Goal: Transaction & Acquisition: Purchase product/service

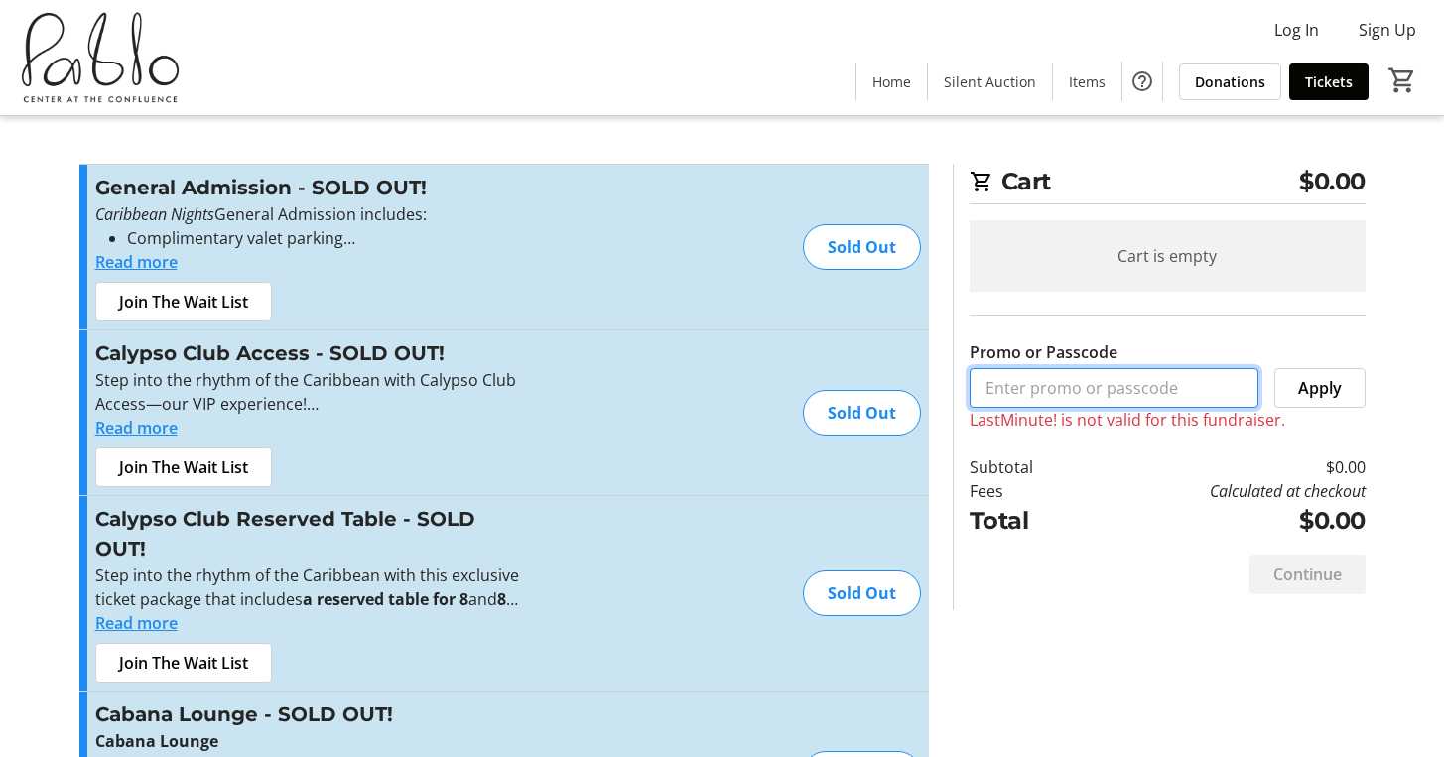
click at [1034, 389] on input "Promo or Passcode" at bounding box center [1113, 388] width 289 height 40
paste input "LastMinute!"
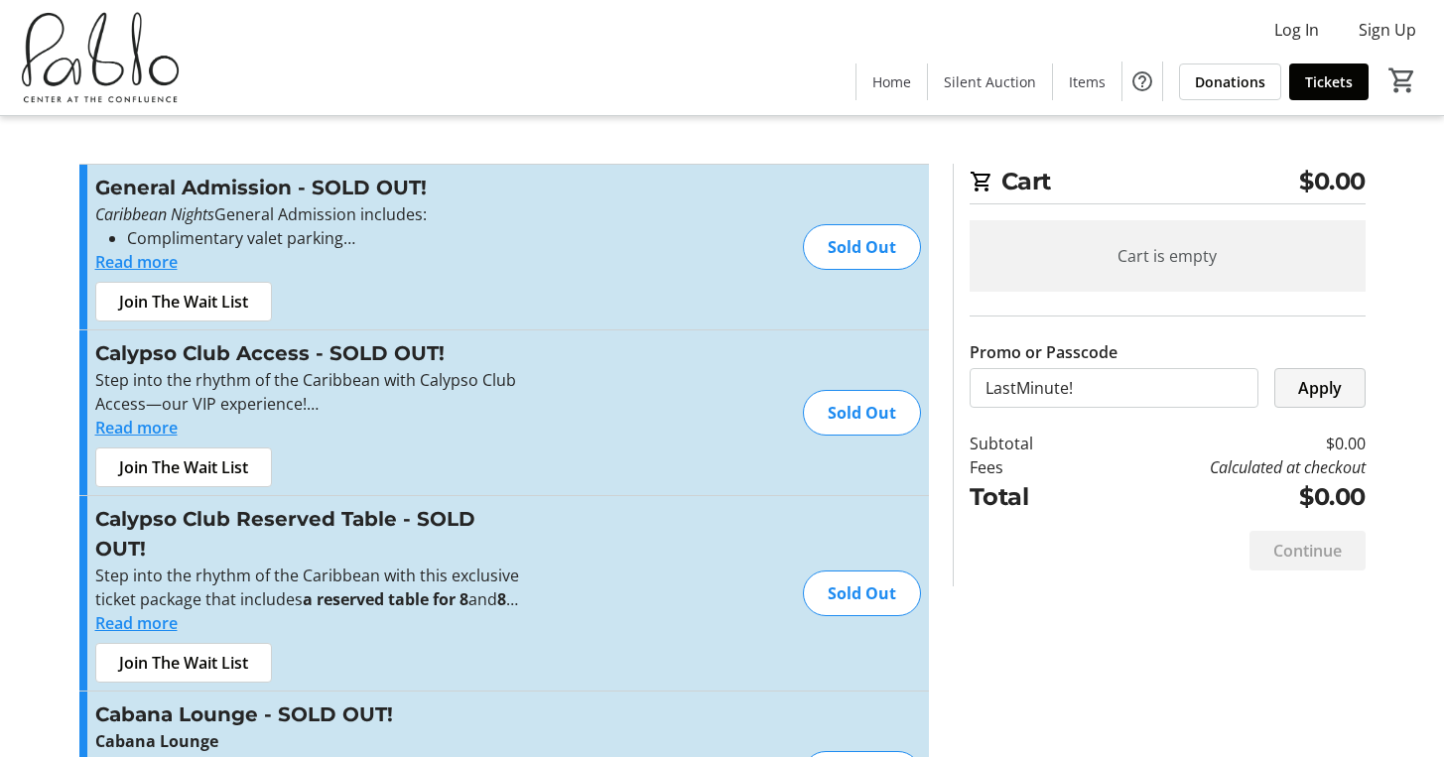
click at [1321, 388] on span "Apply" at bounding box center [1320, 388] width 44 height 24
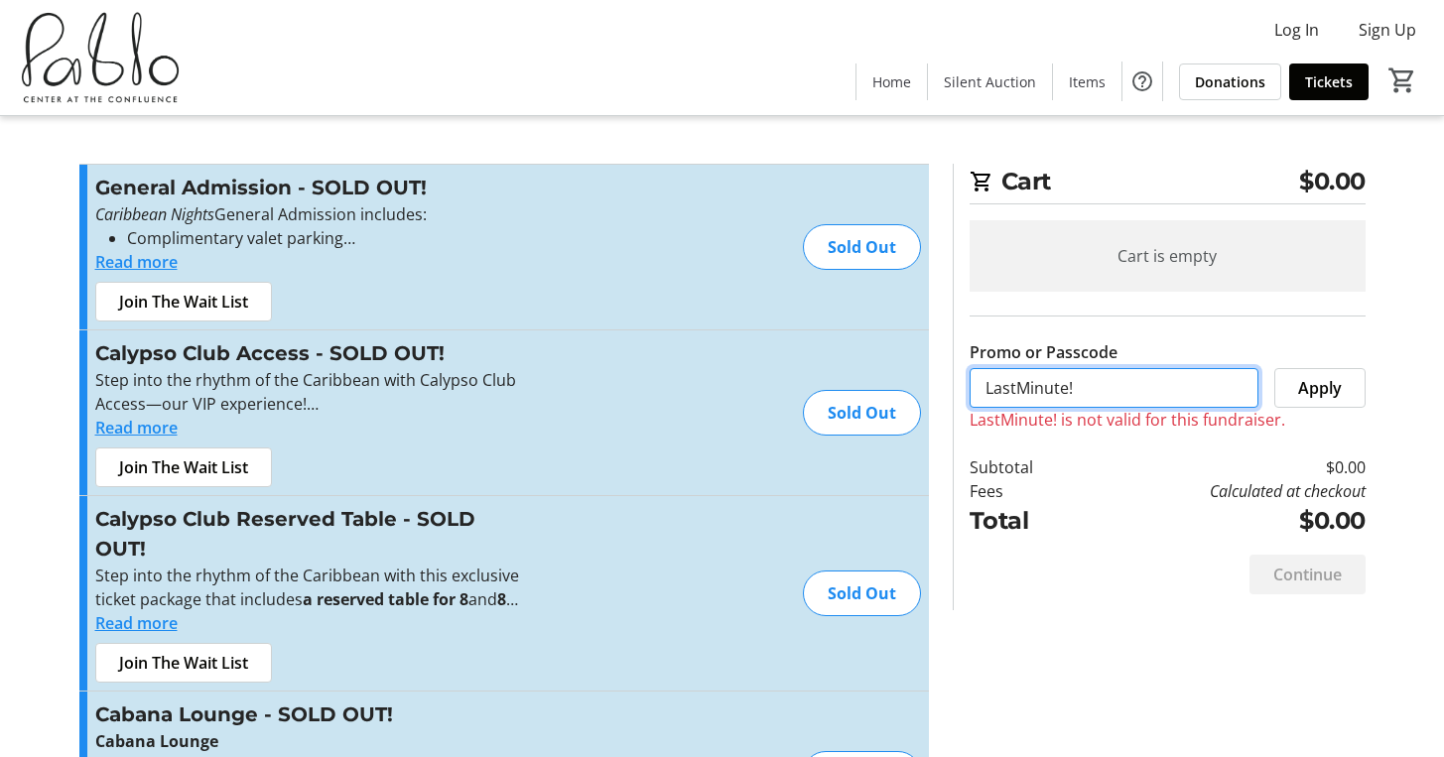
click at [1167, 390] on input "LastMinute!" at bounding box center [1113, 388] width 289 height 40
type input "LastMinute"
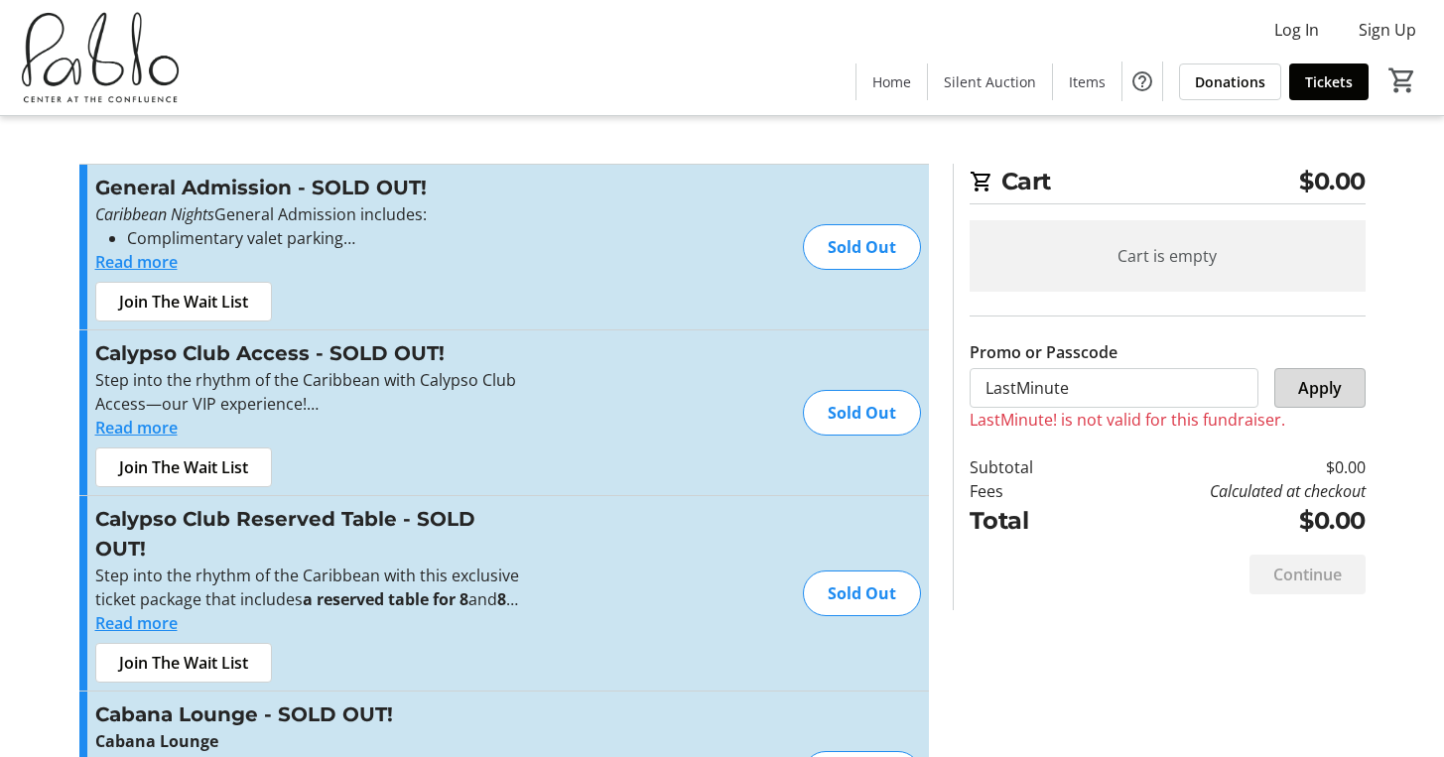
click at [1304, 398] on span "Apply" at bounding box center [1320, 388] width 44 height 24
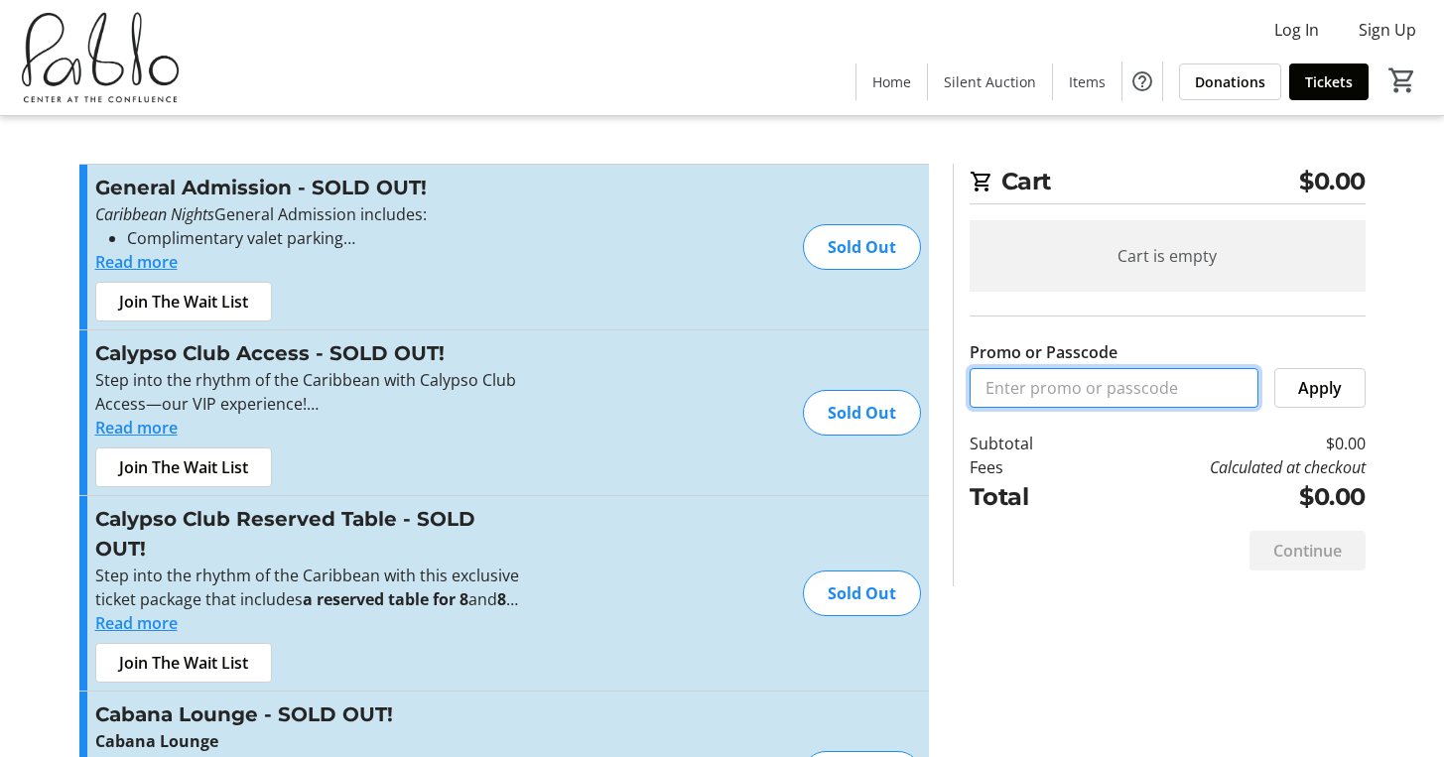
click at [1063, 388] on input "Promo or Passcode" at bounding box center [1113, 388] width 289 height 40
click at [1024, 381] on input "Promo or Passcode" at bounding box center [1113, 388] width 289 height 40
type input "LastMinute!"
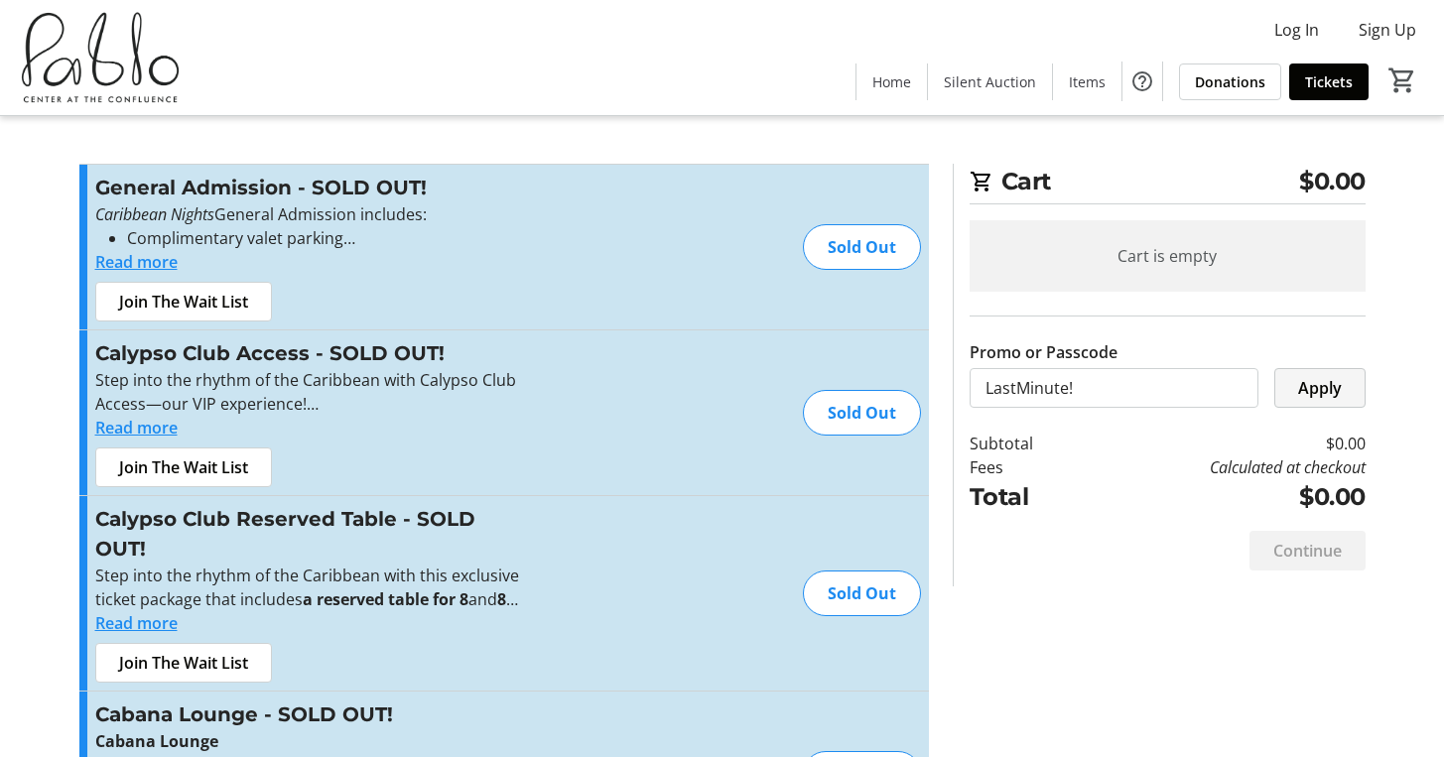
click at [1307, 379] on span "Apply" at bounding box center [1320, 388] width 44 height 24
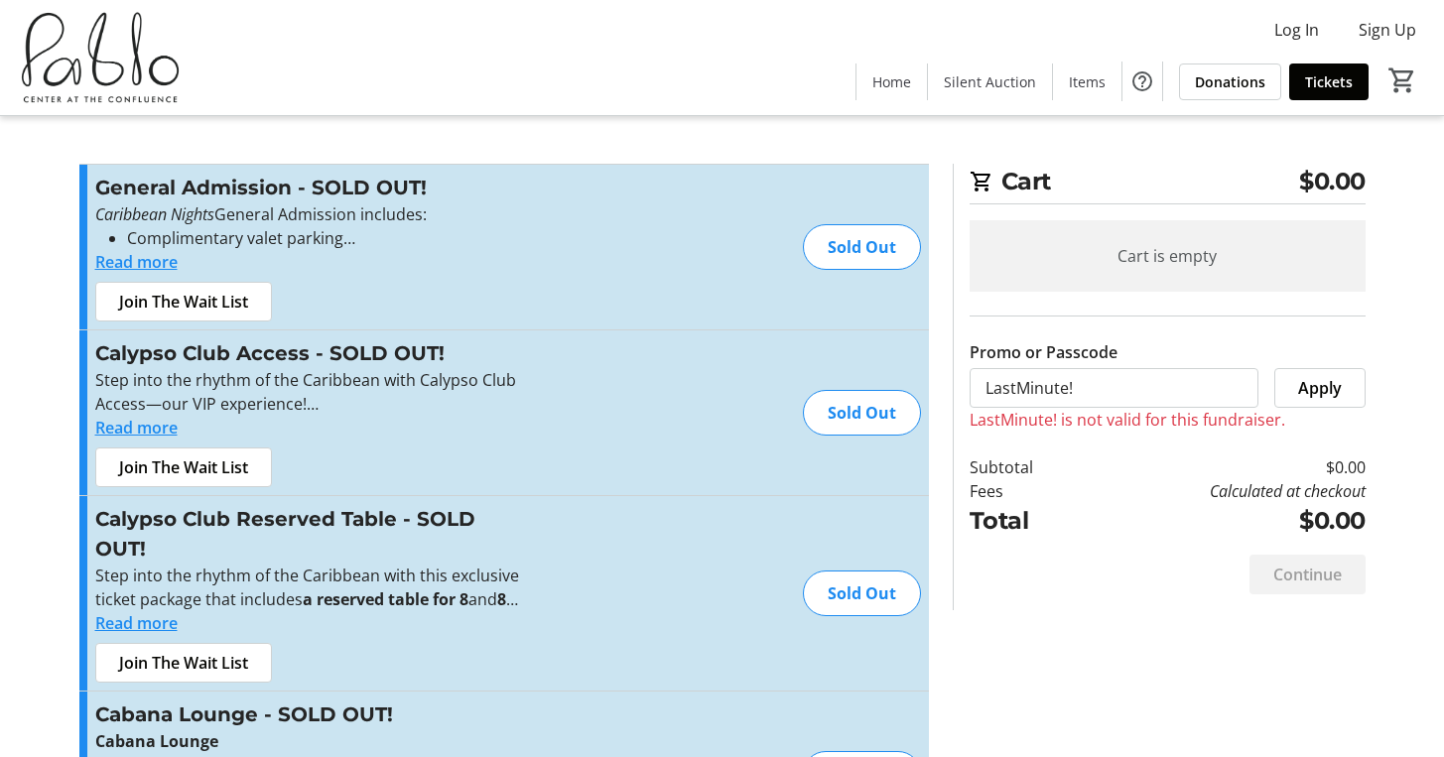
click at [859, 250] on div "Sold Out" at bounding box center [862, 247] width 118 height 46
click at [858, 249] on div "Sold Out" at bounding box center [862, 247] width 118 height 46
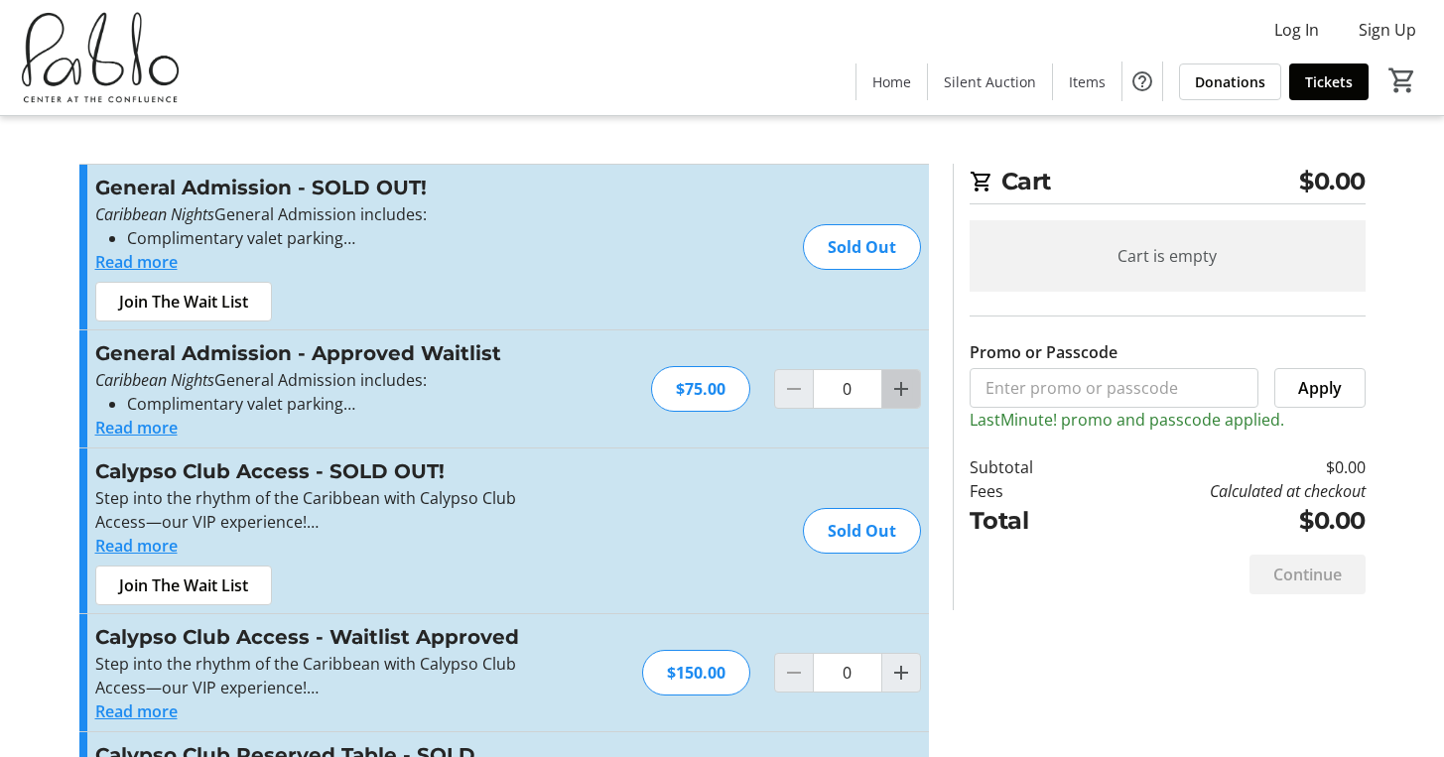
click at [894, 392] on mat-icon "Increment by one" at bounding box center [901, 389] width 24 height 24
type input "2"
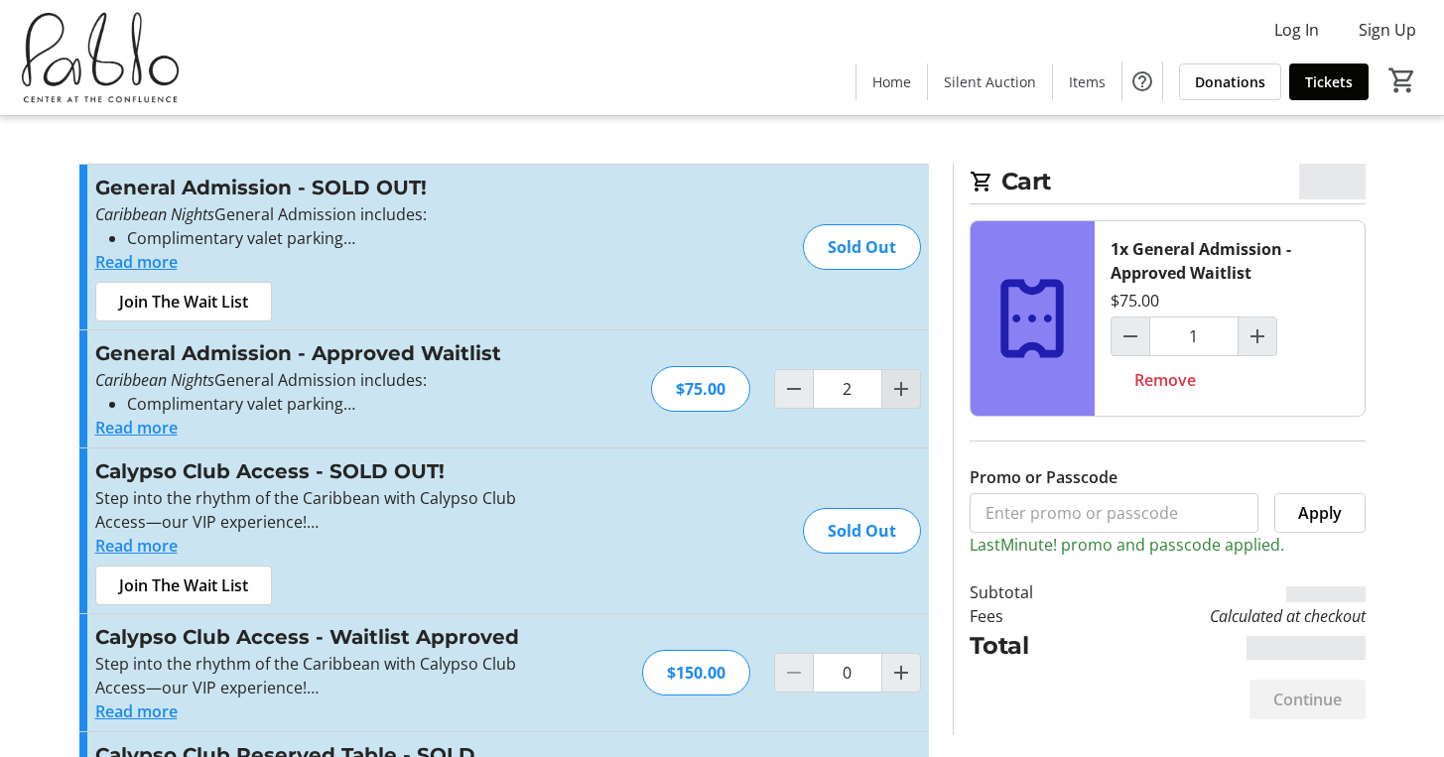
type input "2"
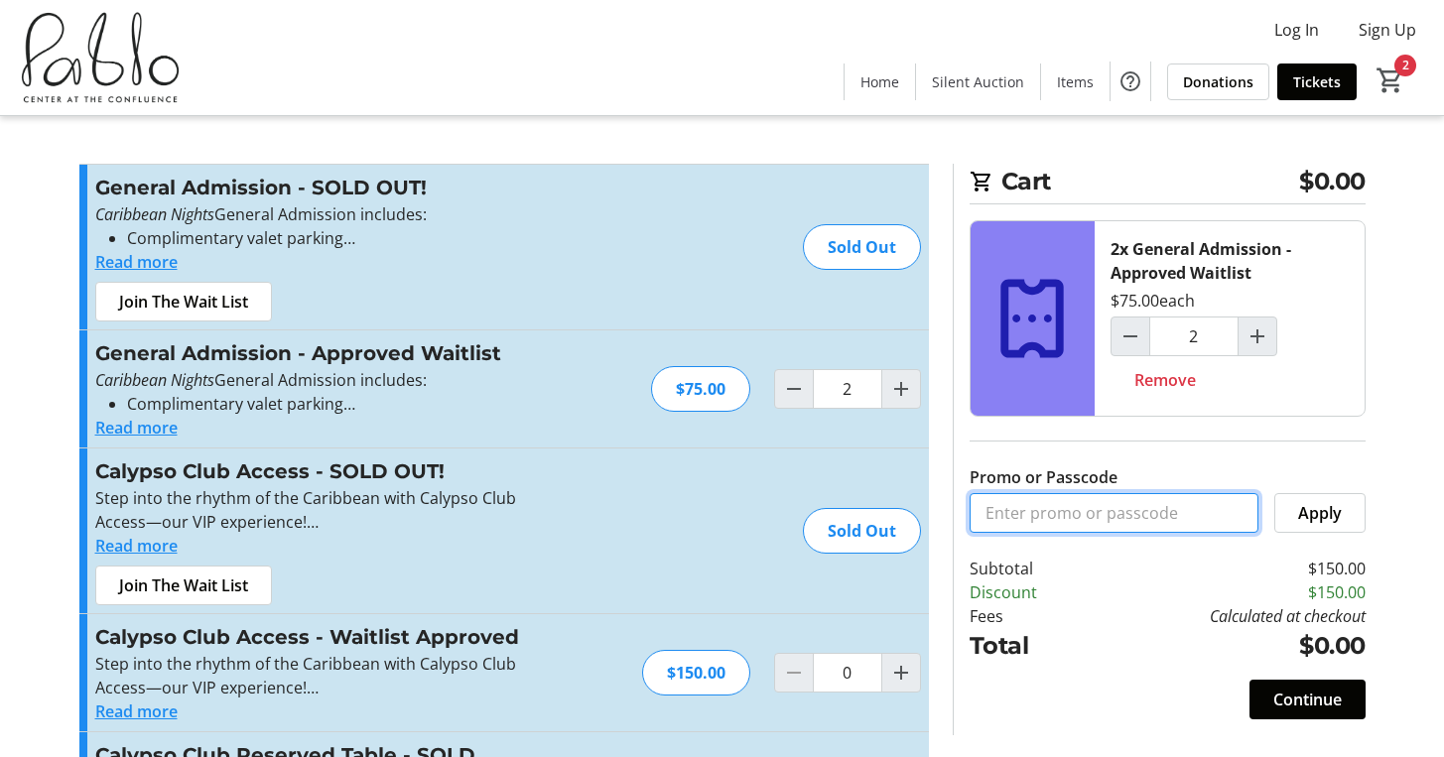
click at [1050, 518] on input "Promo or Passcode" at bounding box center [1113, 513] width 289 height 40
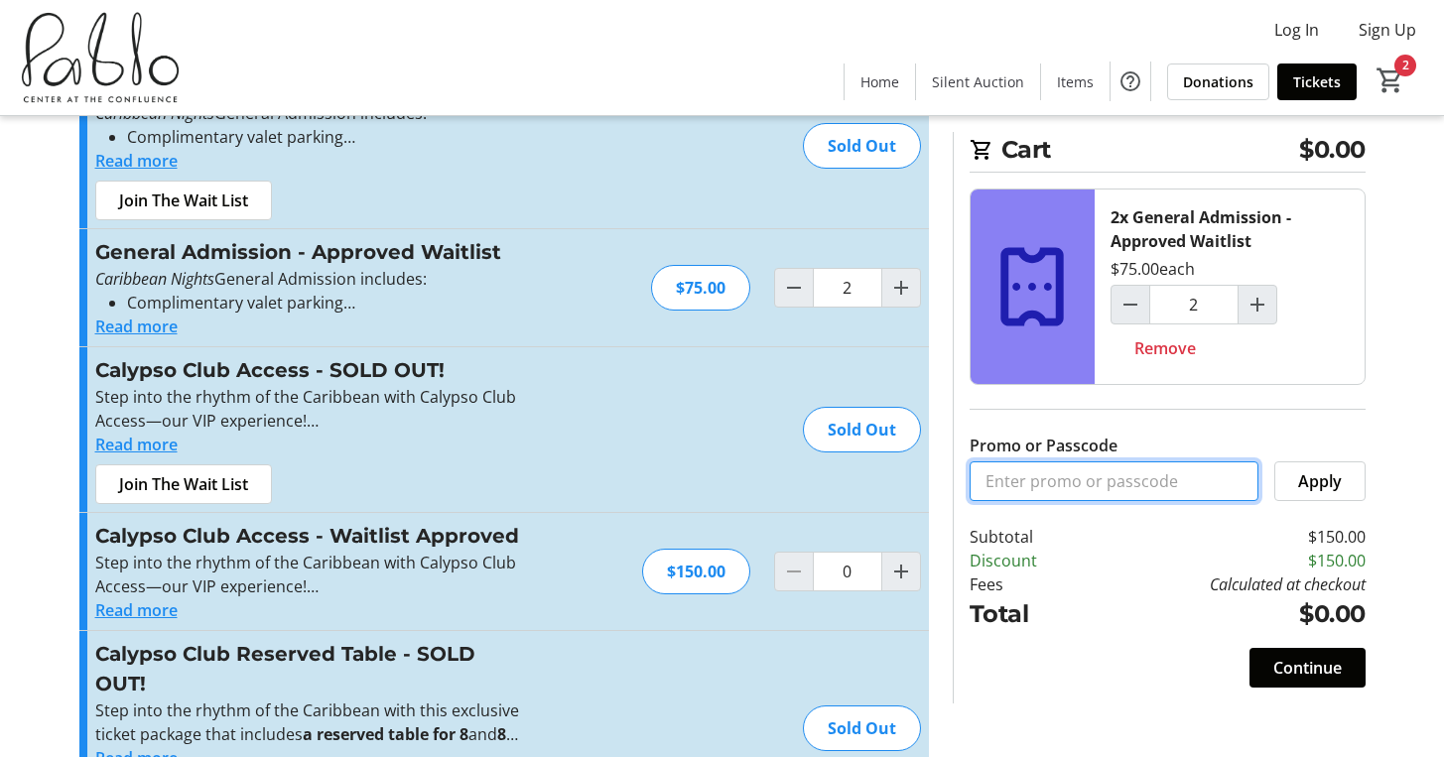
scroll to position [109, 0]
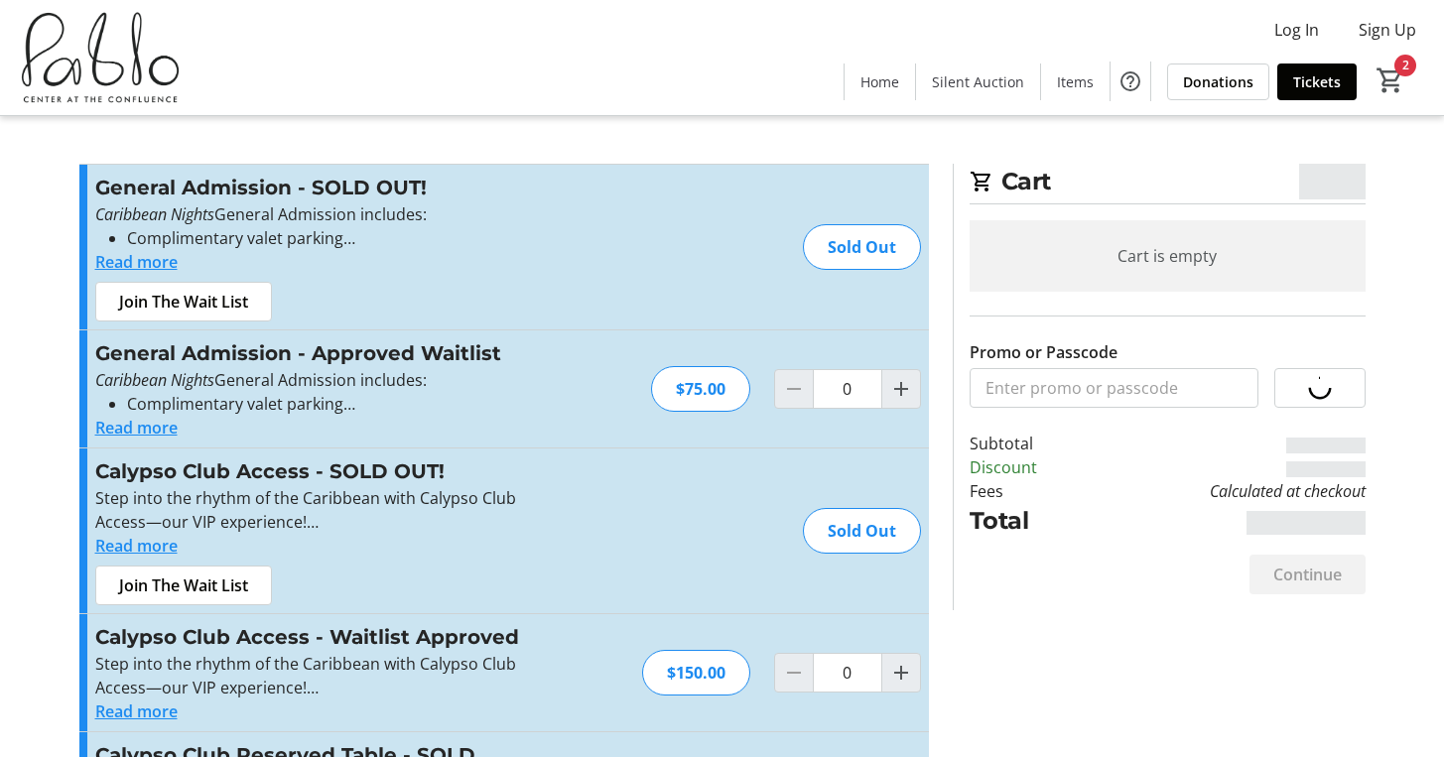
type input "2"
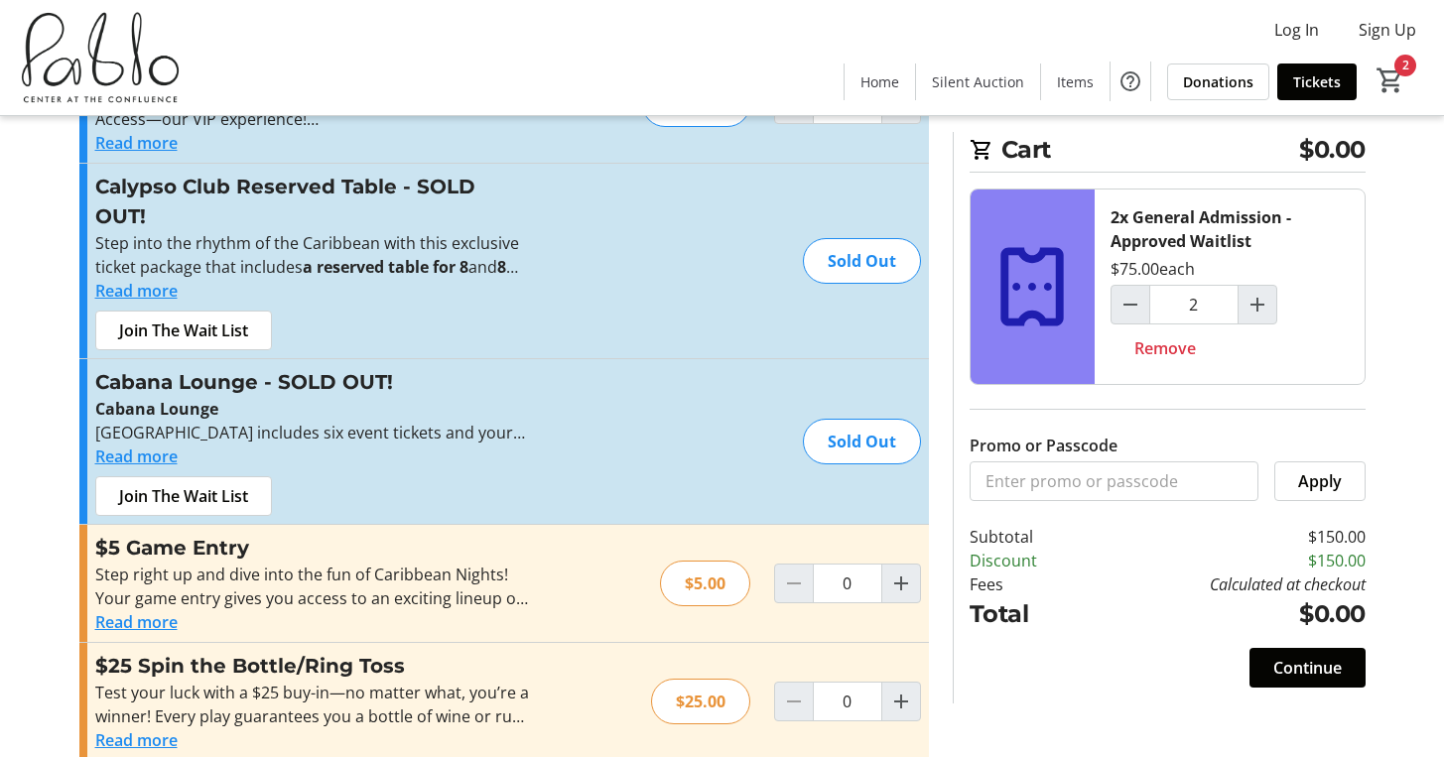
scroll to position [578, 0]
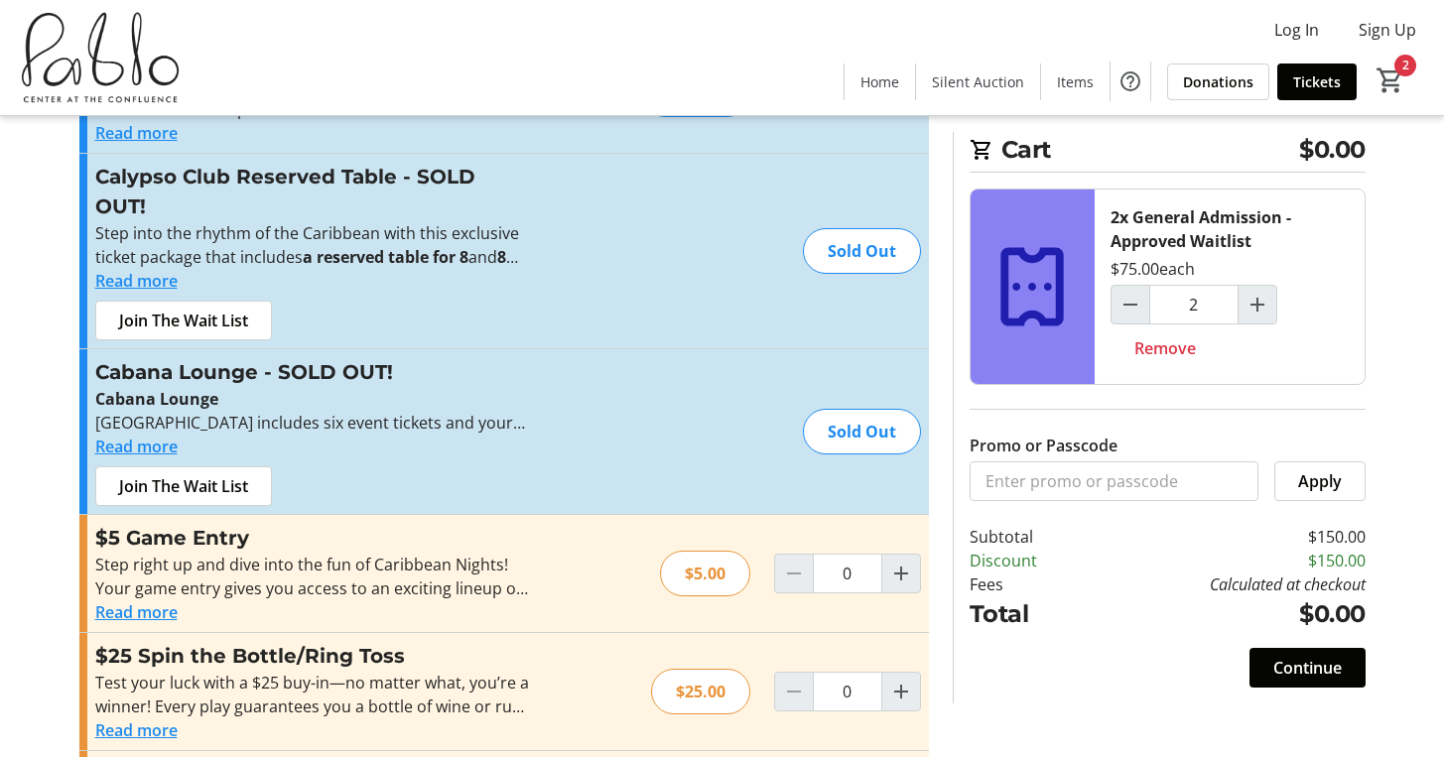
click at [155, 600] on button "Read more" at bounding box center [136, 612] width 82 height 24
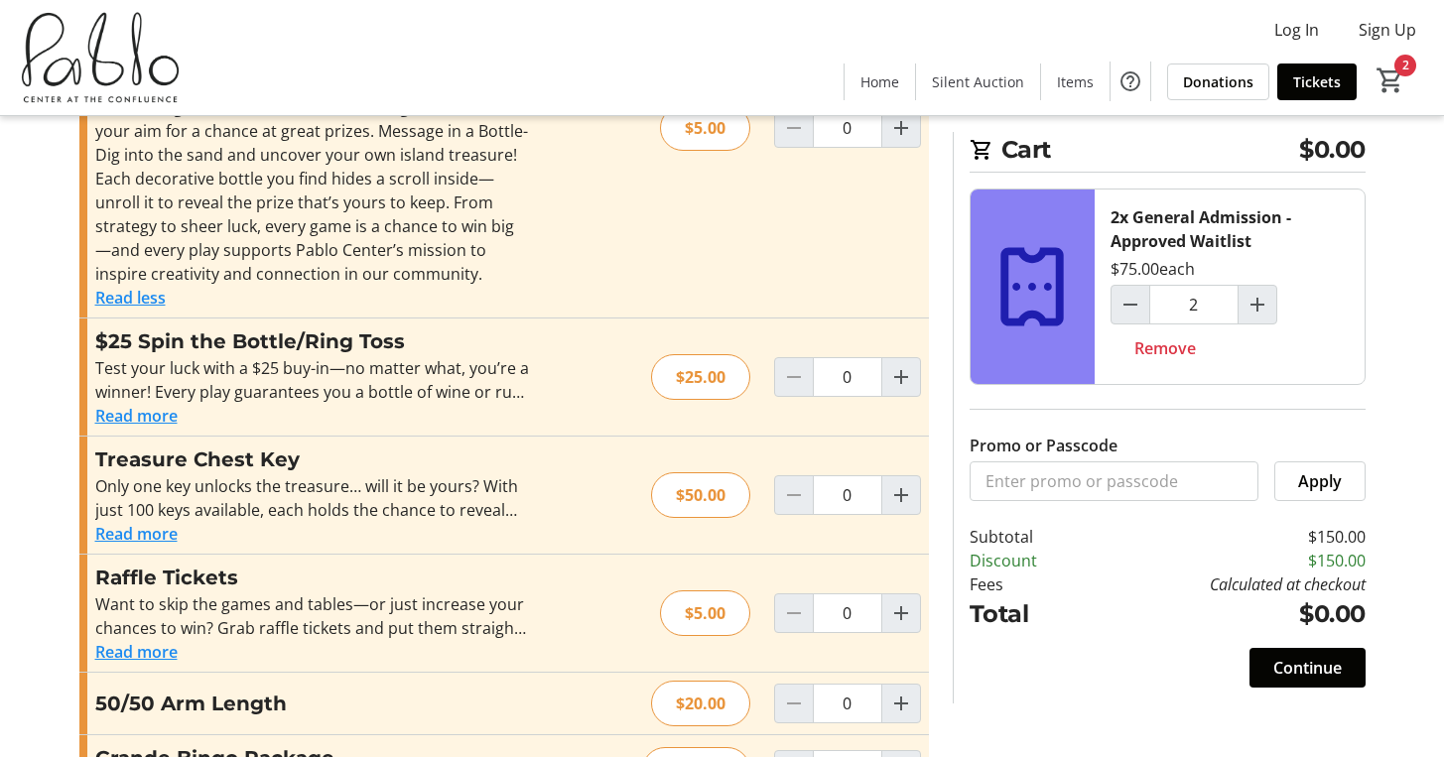
scroll to position [1158, 0]
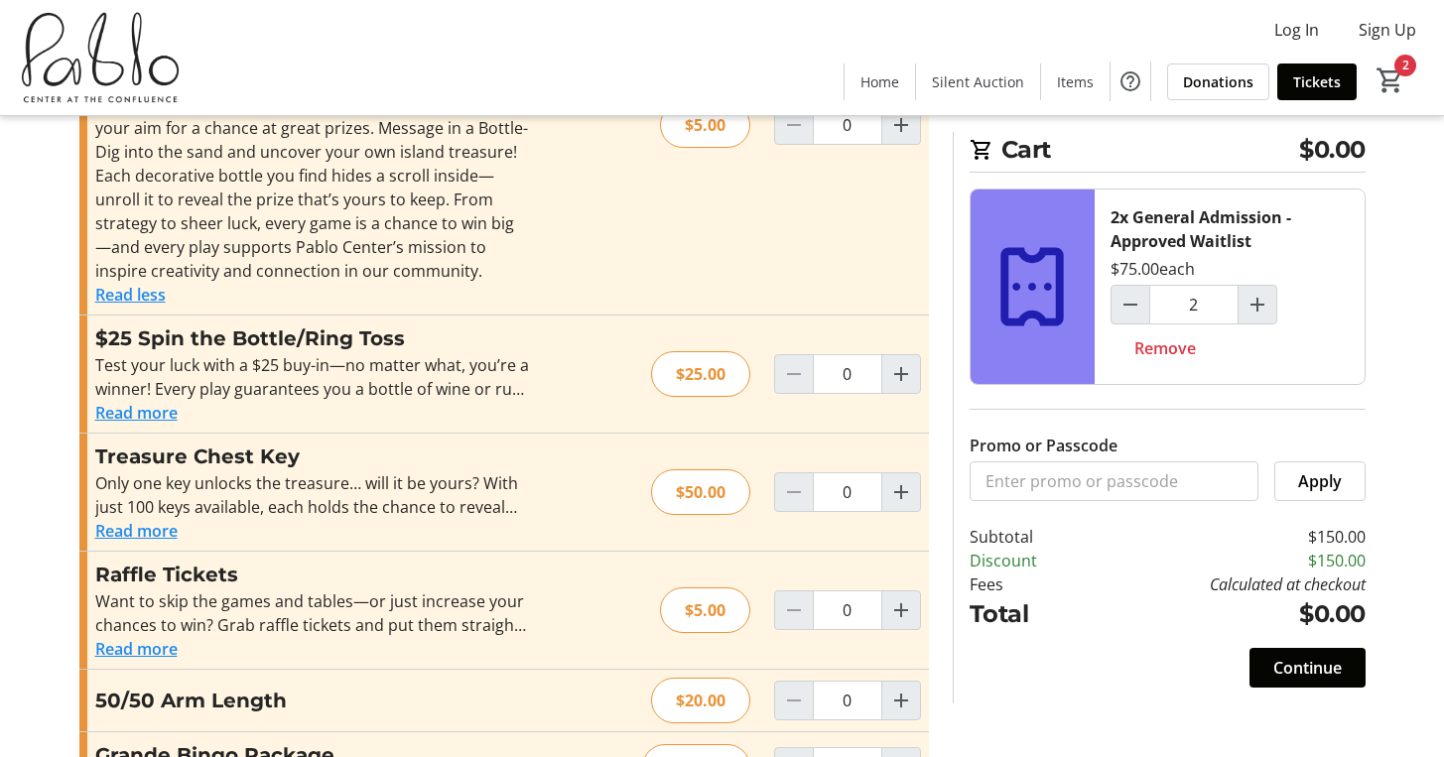
click at [129, 519] on button "Read more" at bounding box center [136, 531] width 82 height 24
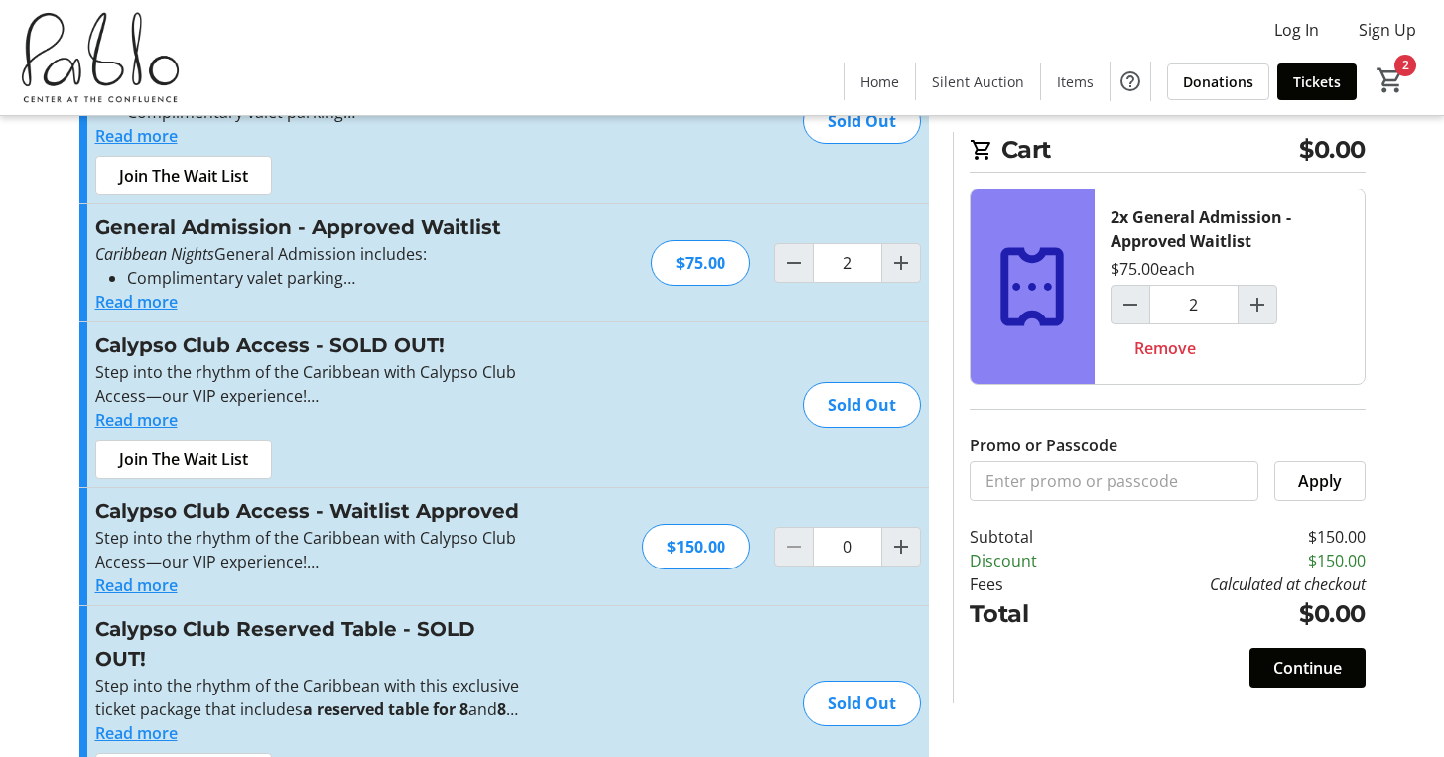
scroll to position [0, 0]
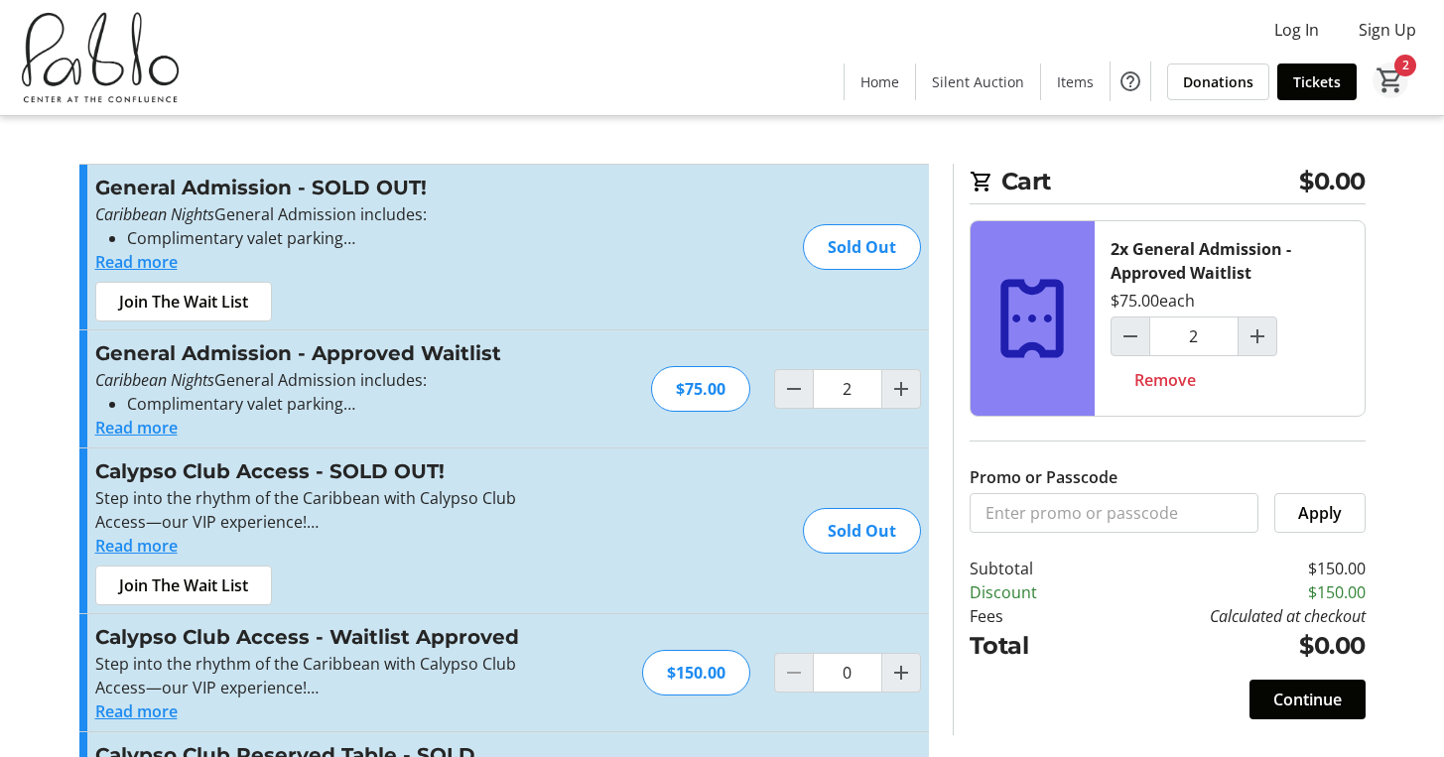
click at [1392, 86] on mat-icon "2" at bounding box center [1390, 80] width 30 height 30
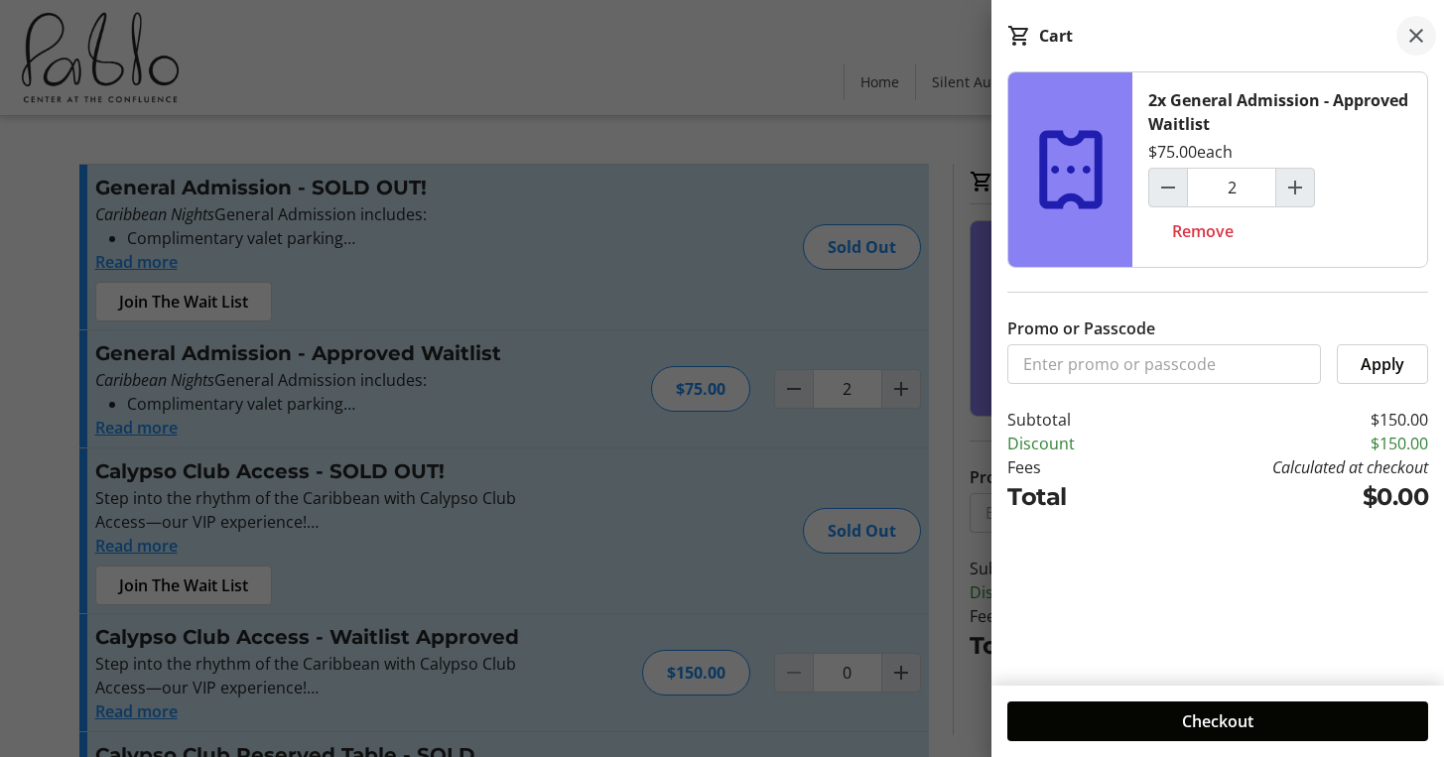
click at [1417, 37] on mat-icon at bounding box center [1416, 36] width 24 height 24
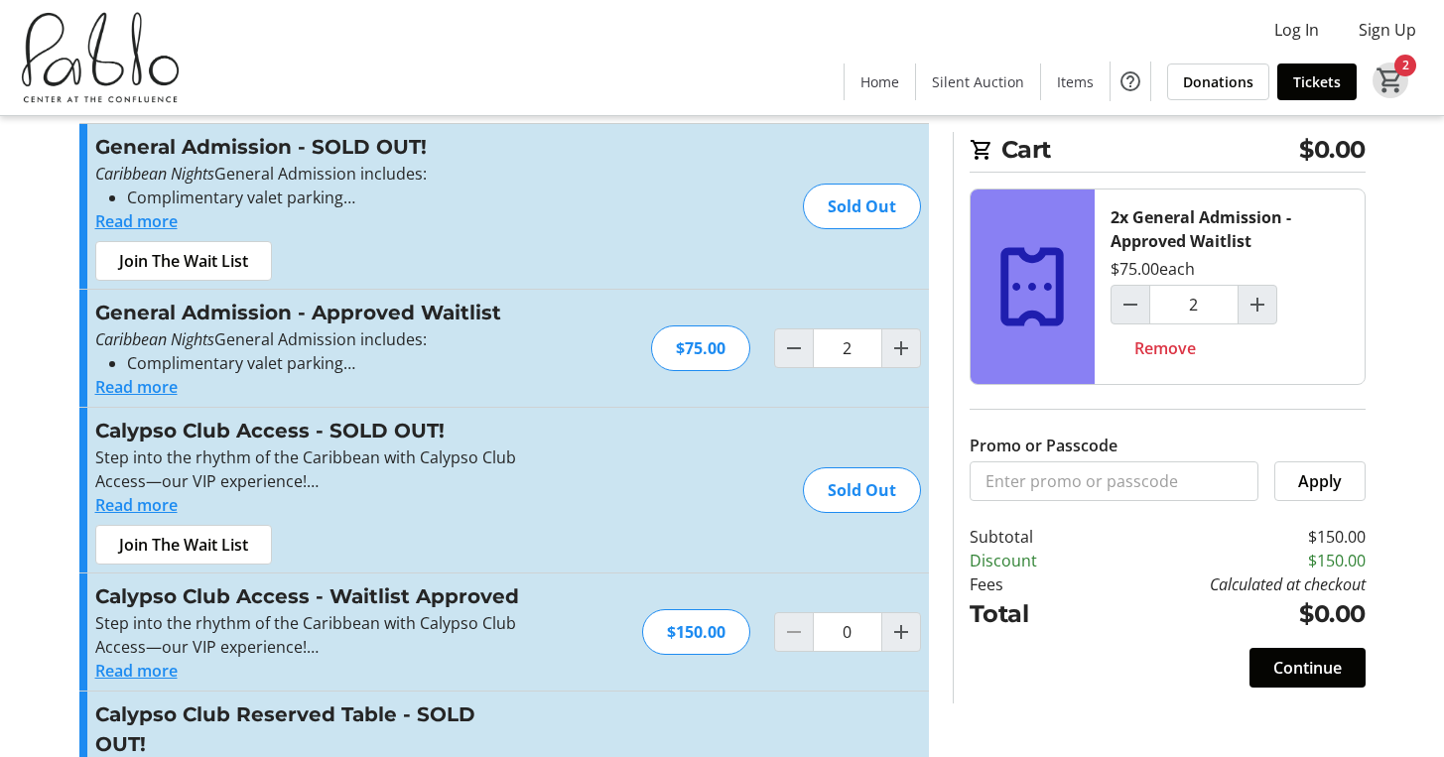
scroll to position [310, 0]
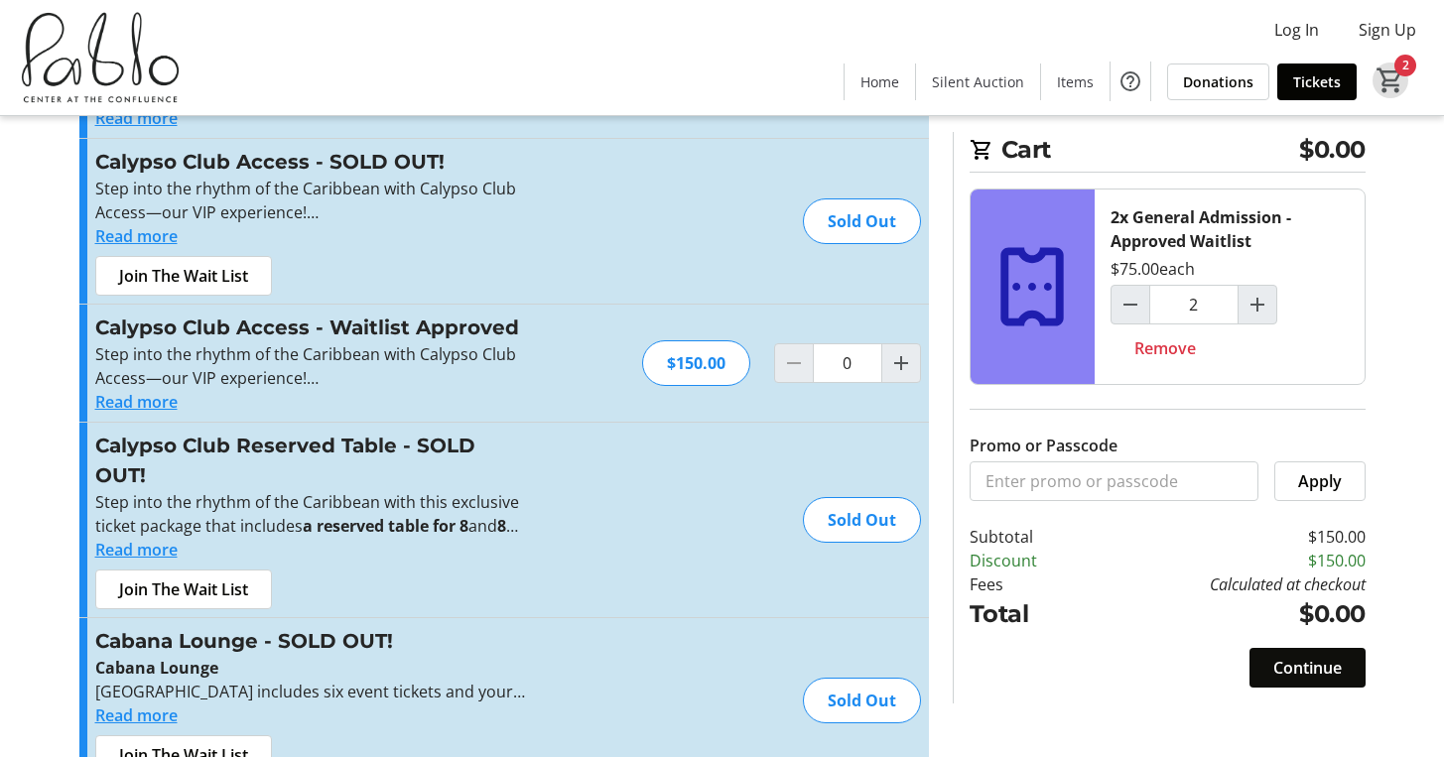
click at [1295, 680] on span at bounding box center [1307, 668] width 116 height 48
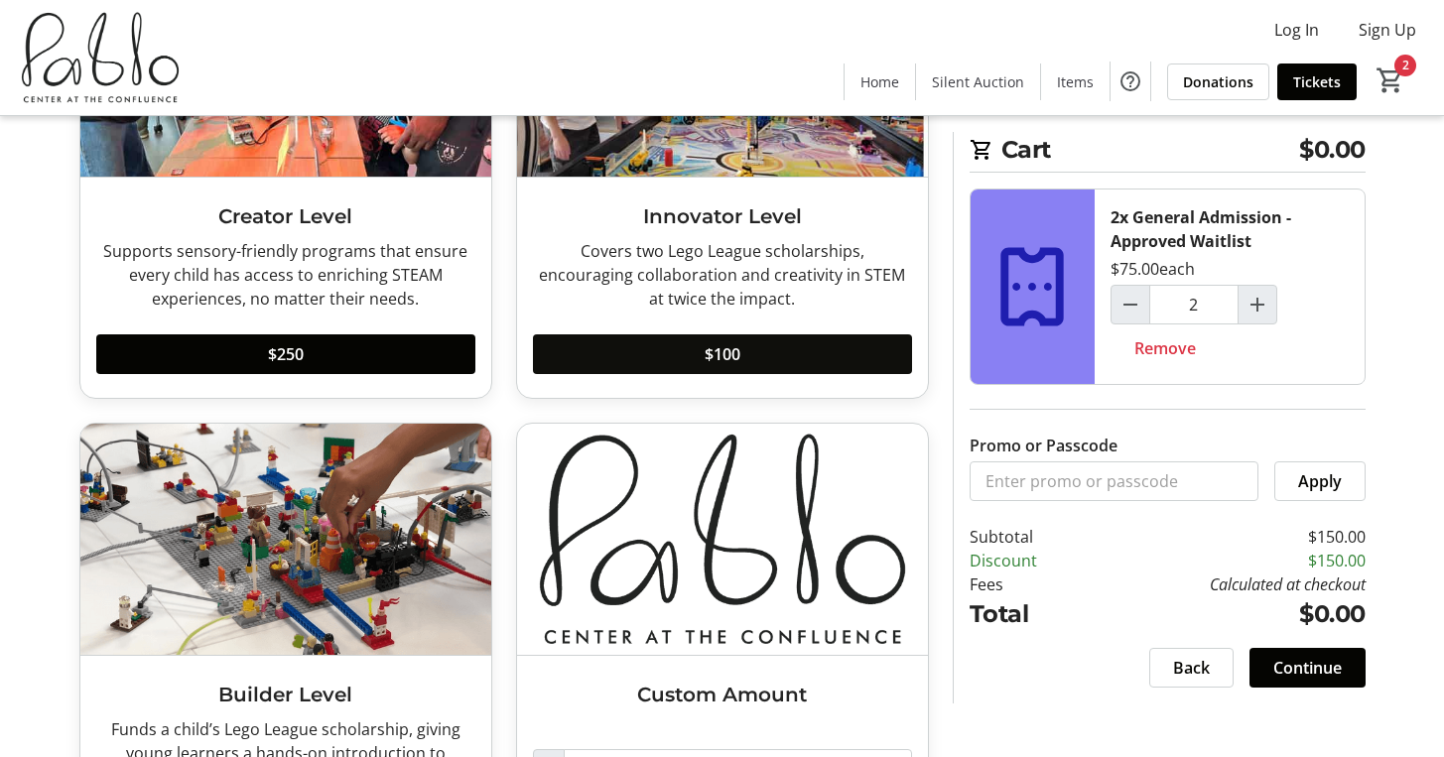
scroll to position [1098, 0]
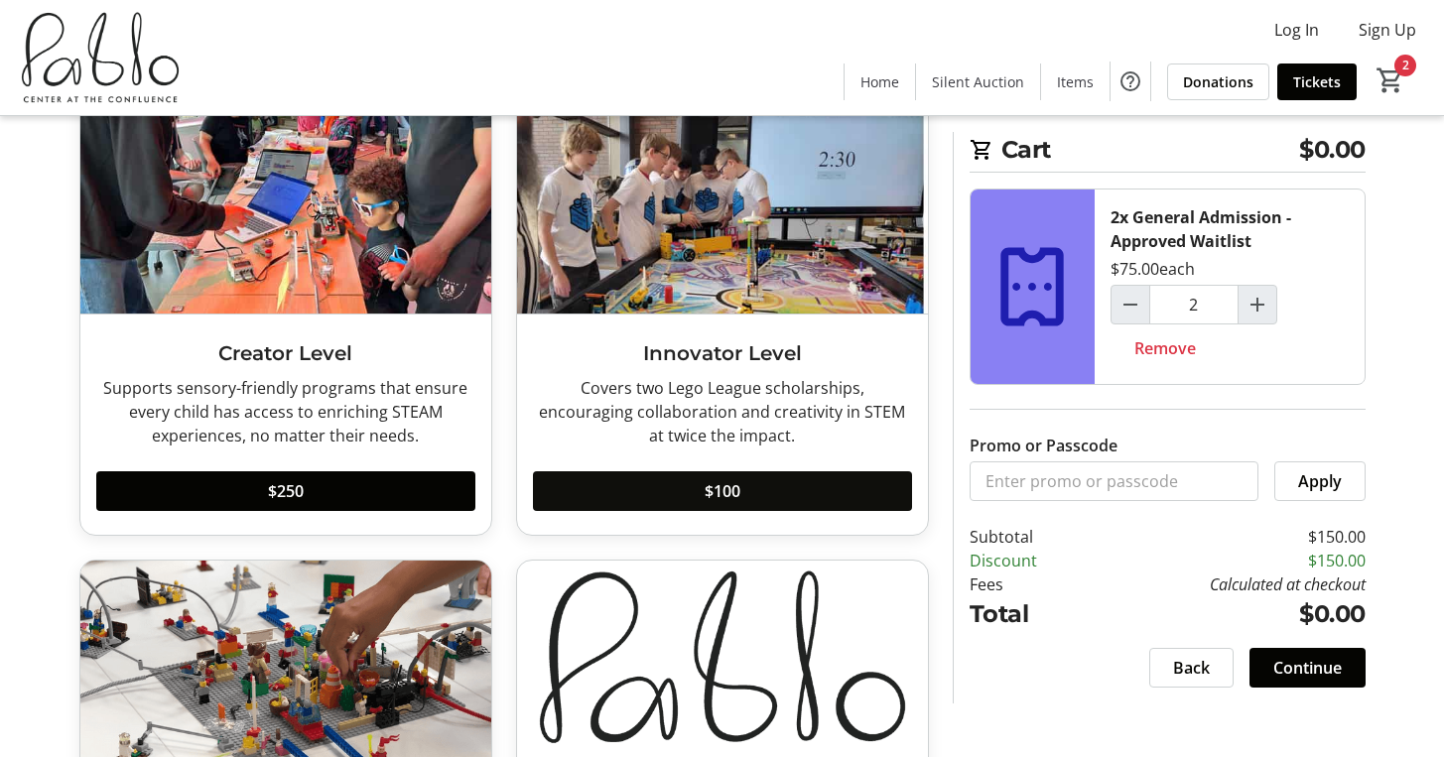
click at [718, 503] on span at bounding box center [722, 491] width 379 height 48
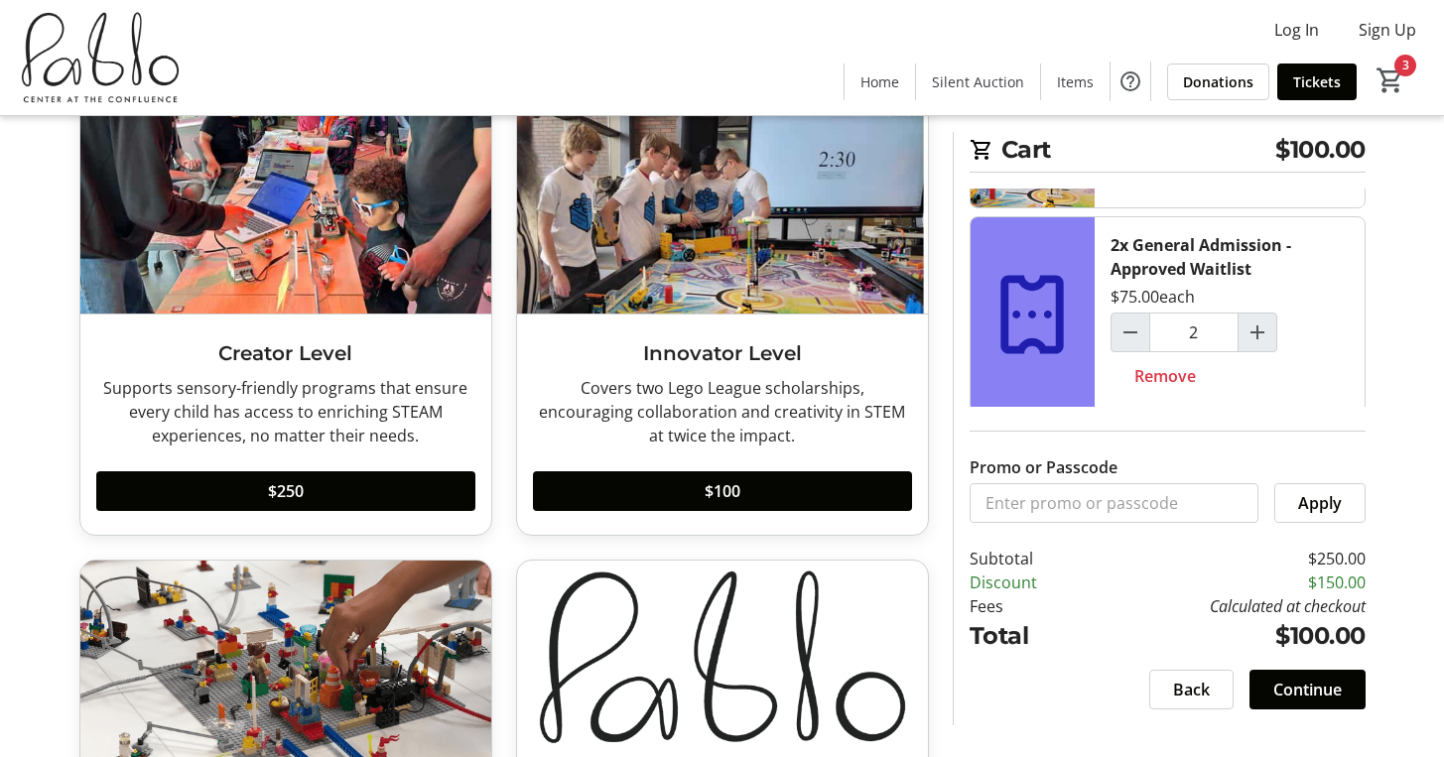
scroll to position [159, 0]
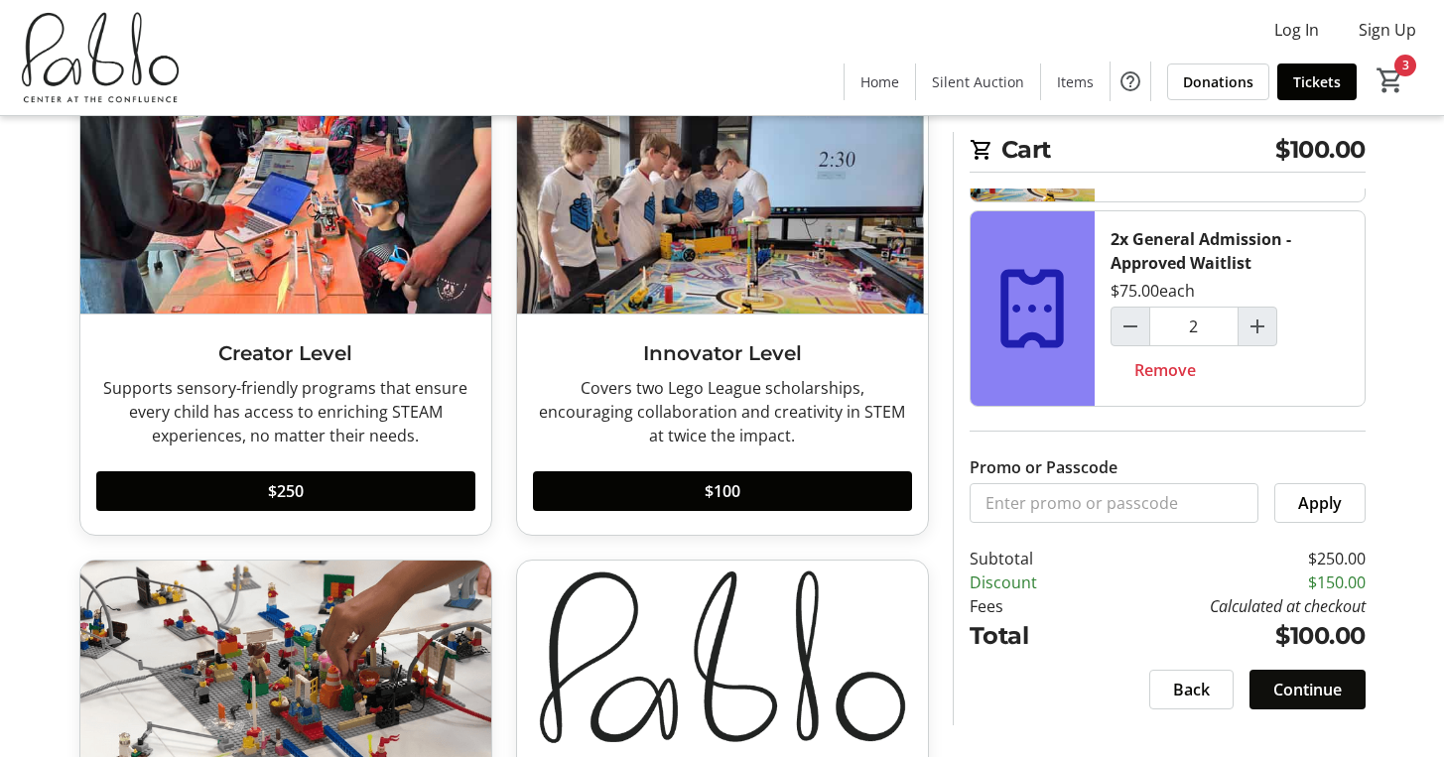
click at [1323, 700] on span "Continue" at bounding box center [1307, 690] width 68 height 24
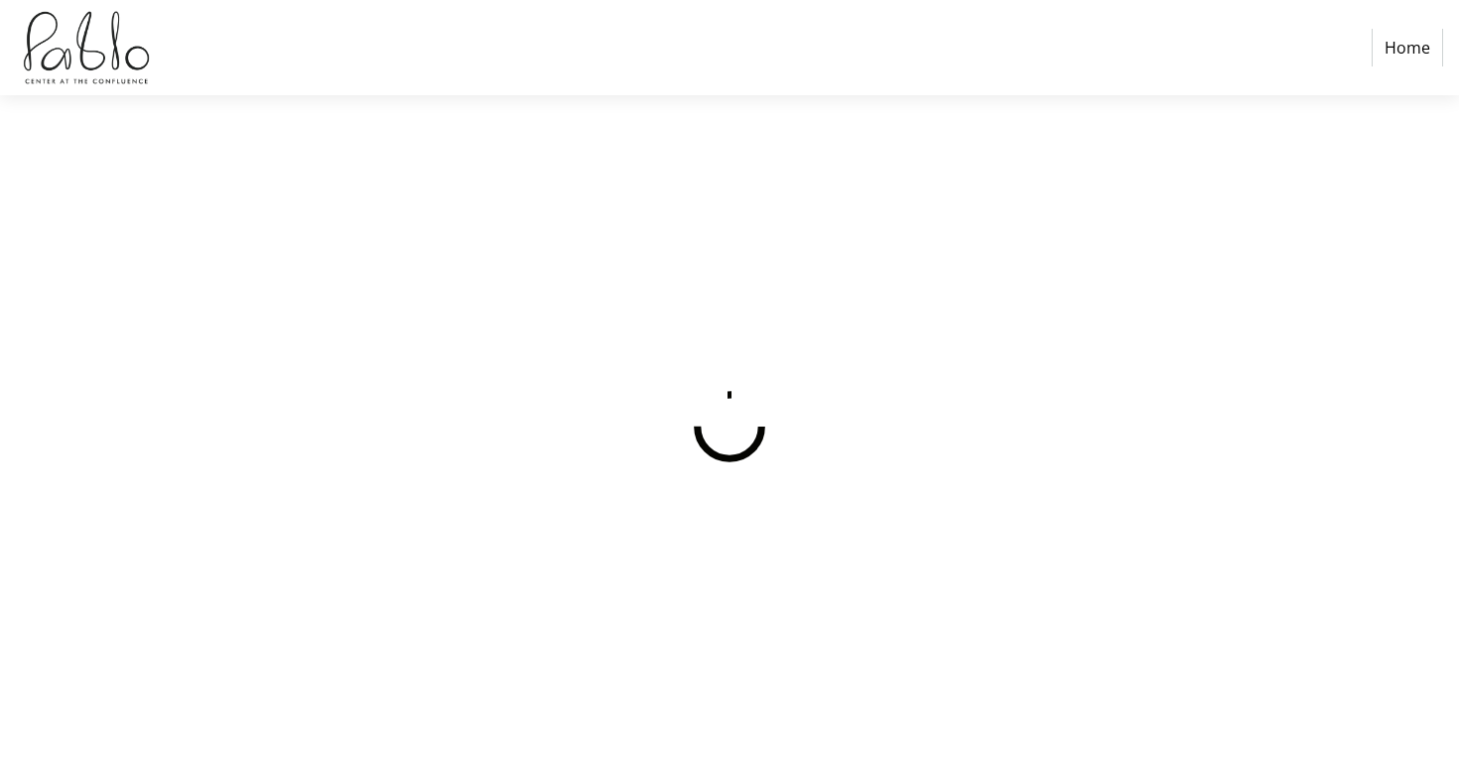
select select
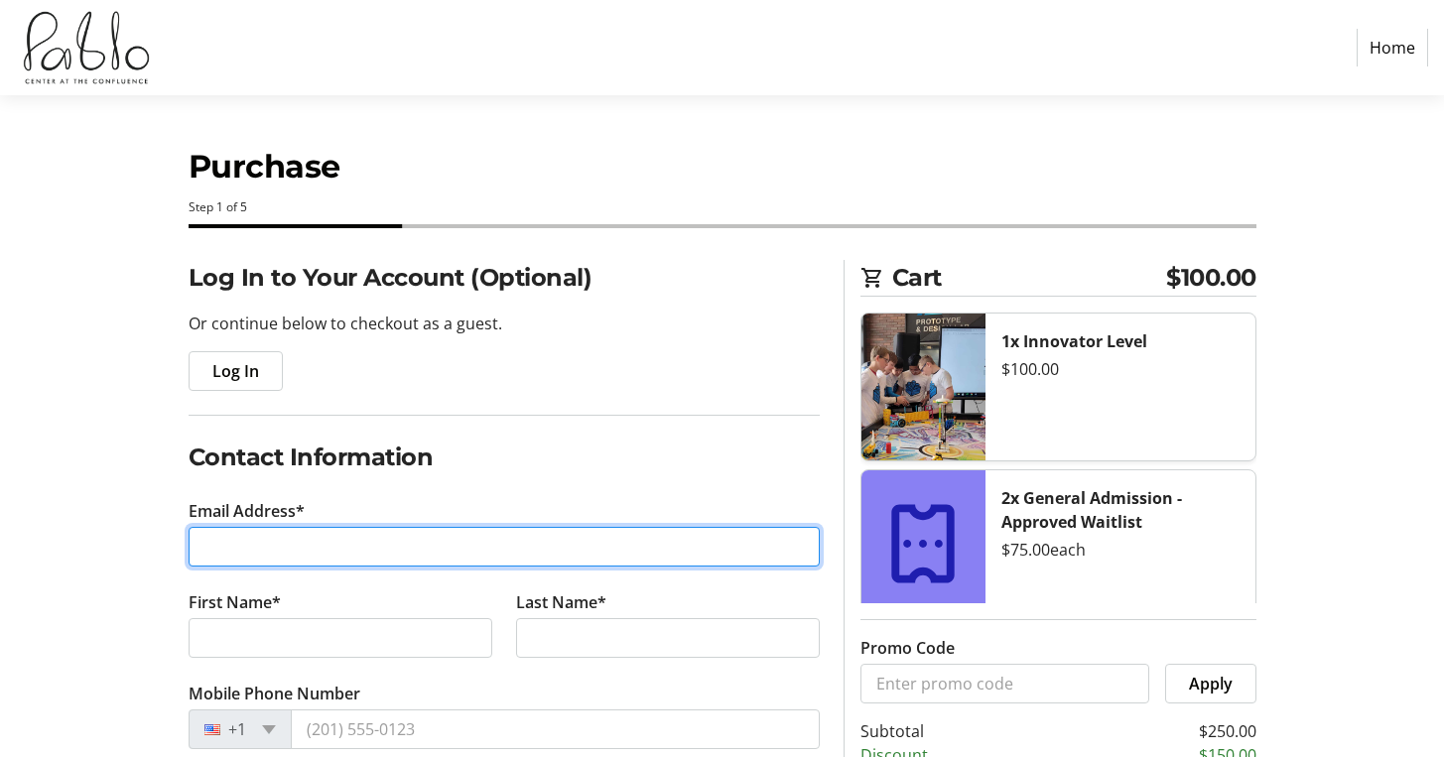
click at [218, 556] on input "Email Address*" at bounding box center [504, 547] width 631 height 40
type input "mike@childrensmuseumec.com"
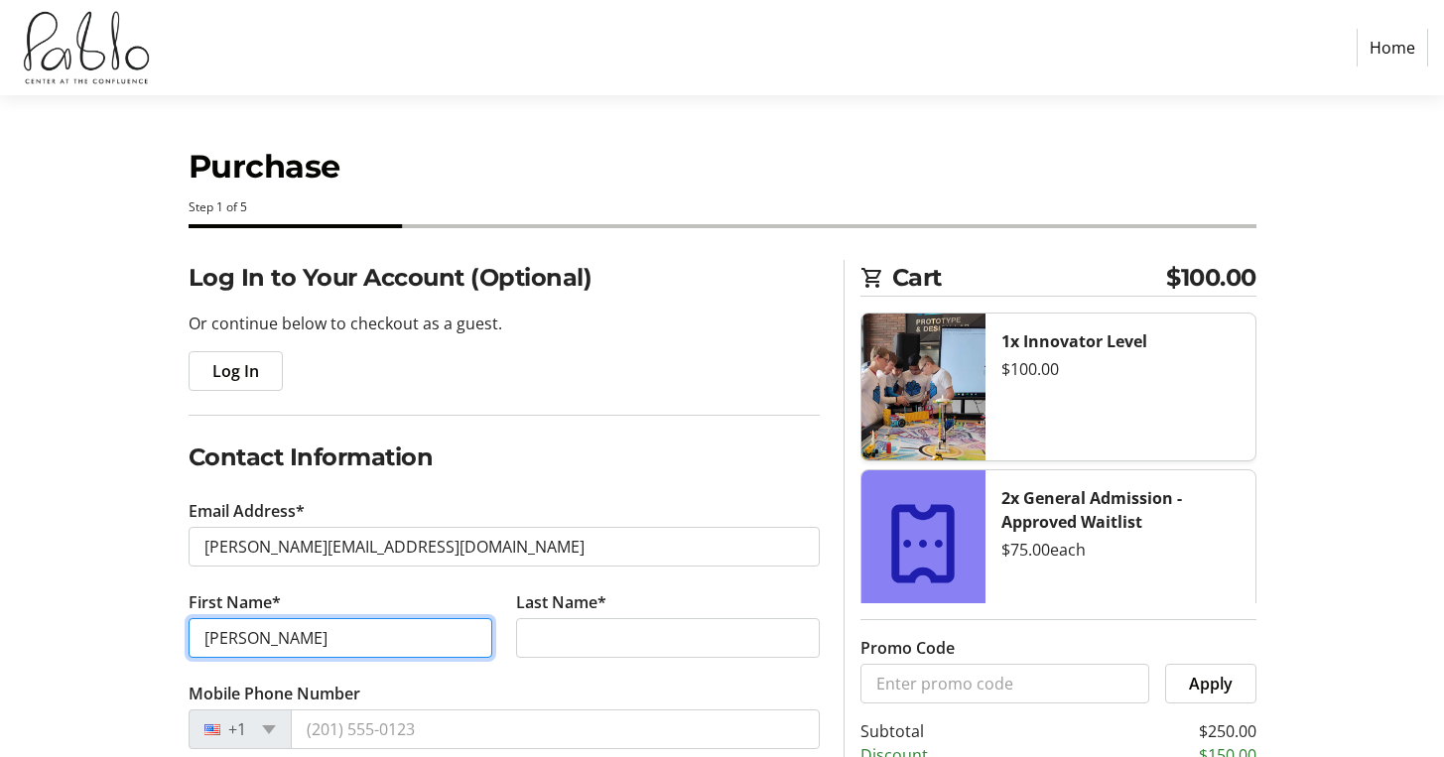
type input "Mike"
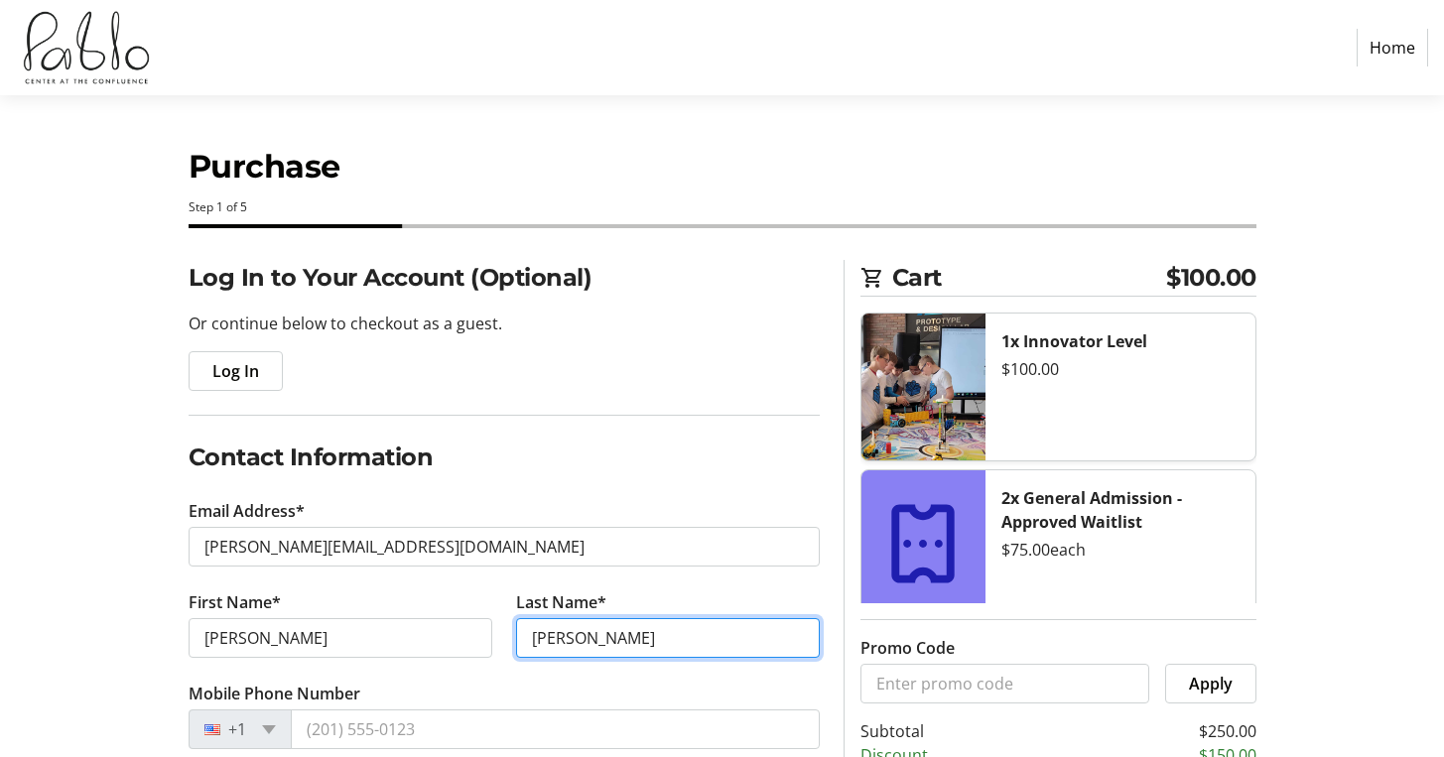
type input "Lee"
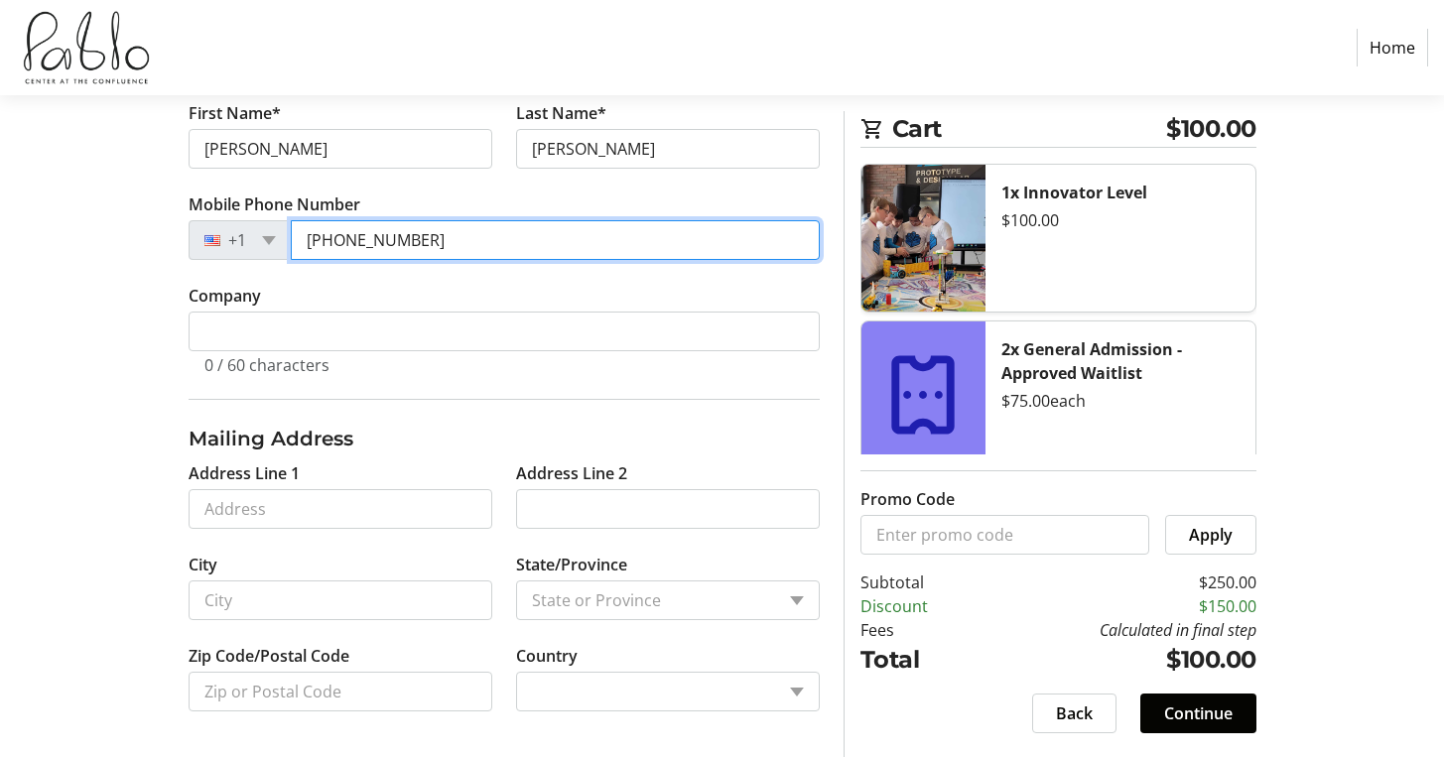
scroll to position [491, 0]
type input "(715) 563-8469"
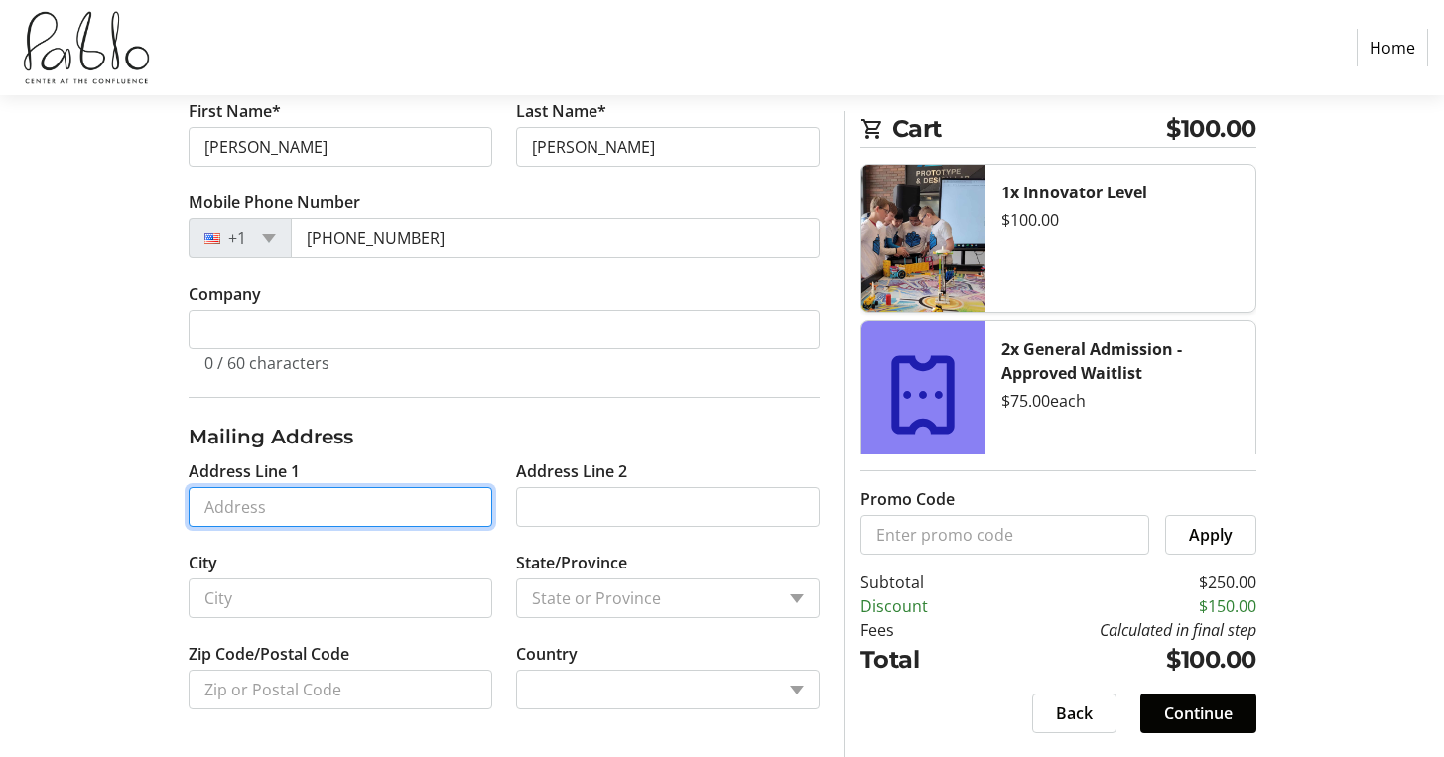
click at [347, 494] on input "Address Line 1" at bounding box center [341, 507] width 304 height 40
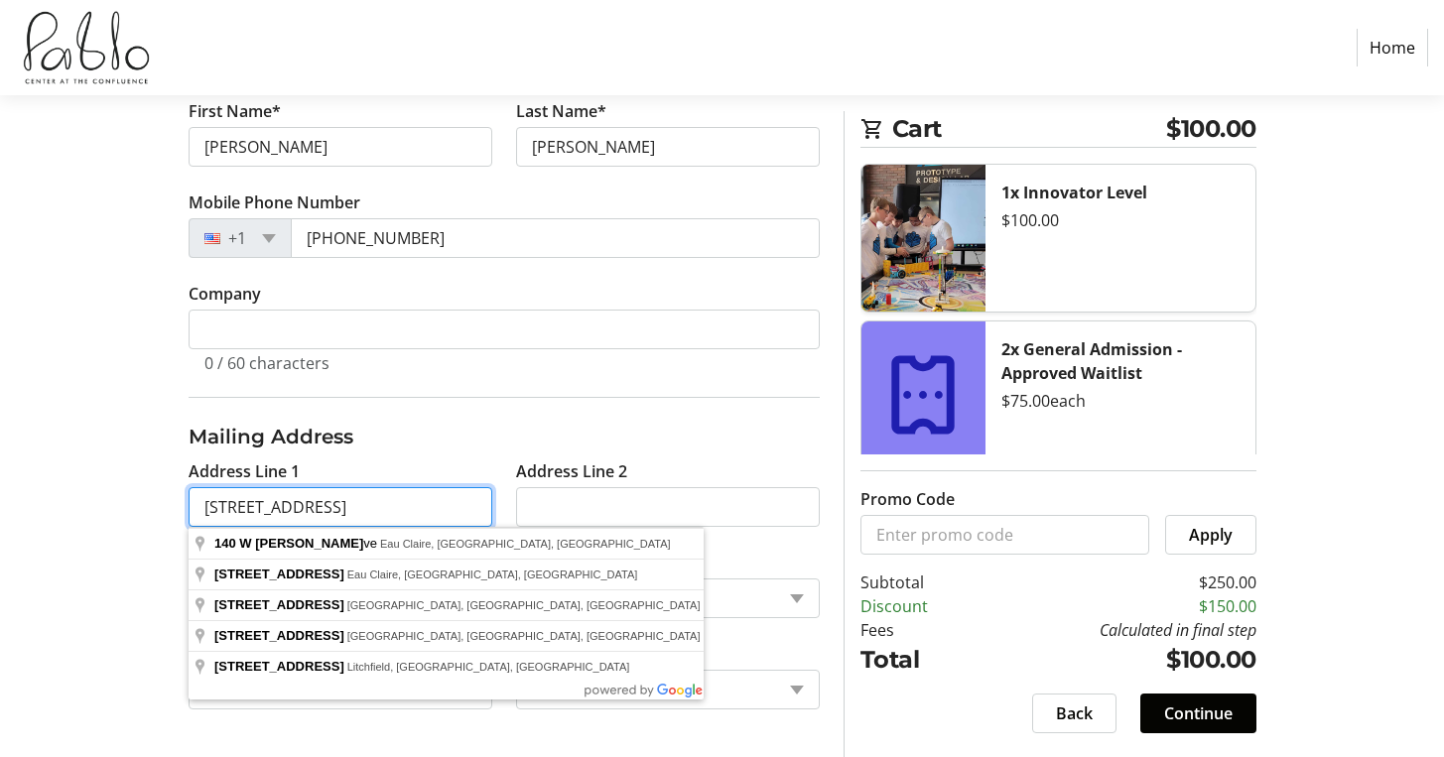
type input "140 W Tyler Ave"
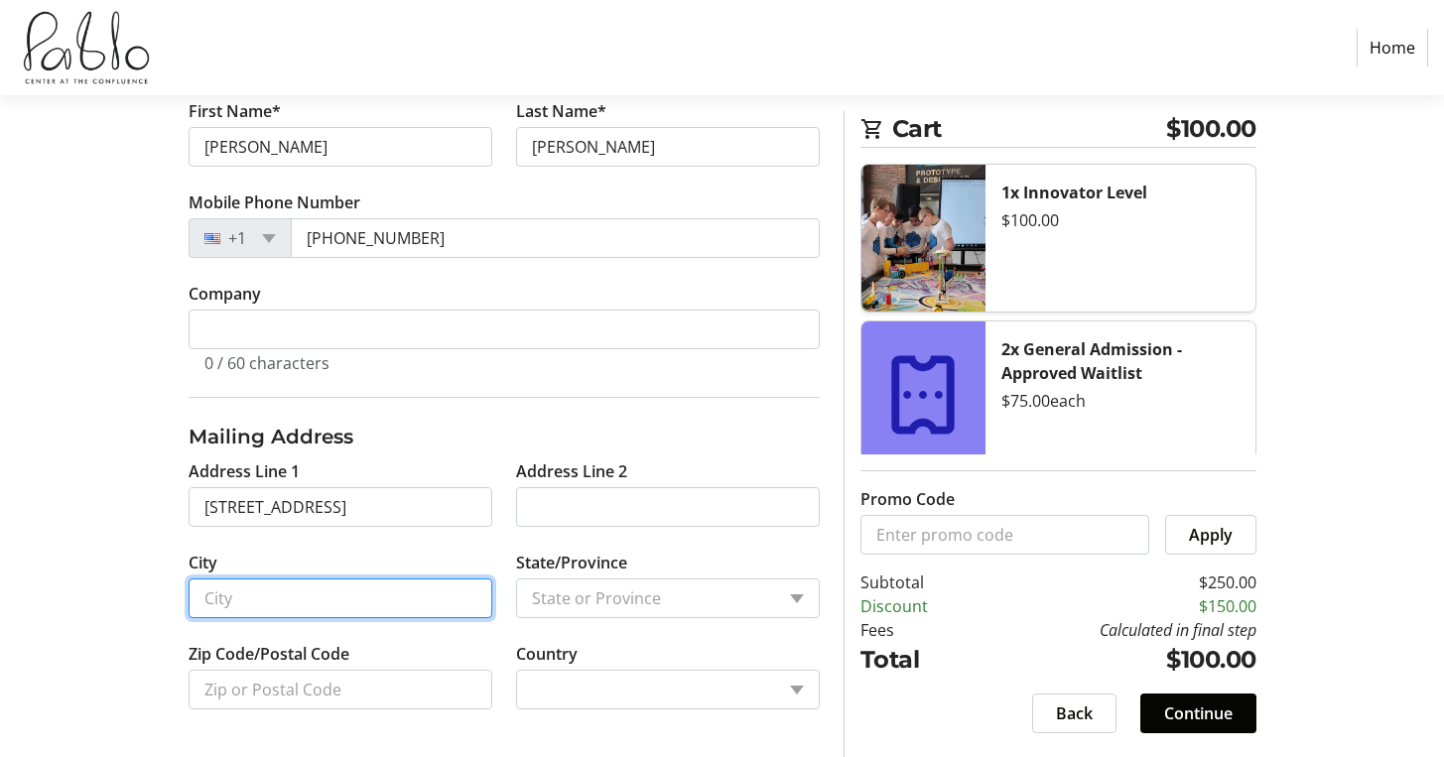
click at [384, 598] on input "City" at bounding box center [341, 598] width 304 height 40
type input "Eau Claire"
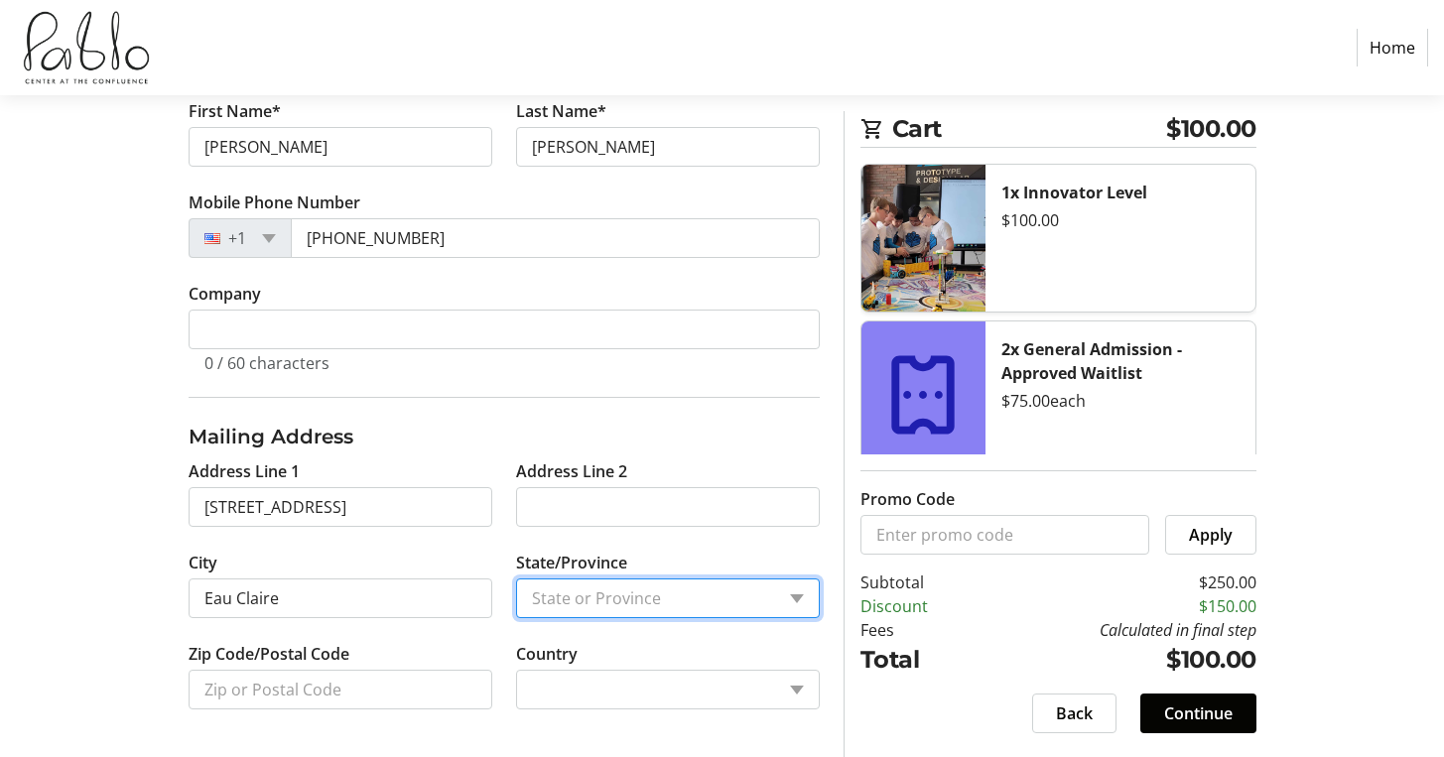
click at [588, 583] on select "State or Province State or Province" at bounding box center [668, 598] width 304 height 40
select select "1: null"
click at [516, 578] on select "State or Province State or Province" at bounding box center [668, 598] width 304 height 40
click at [587, 596] on select "State or Province State or Province" at bounding box center [668, 598] width 304 height 40
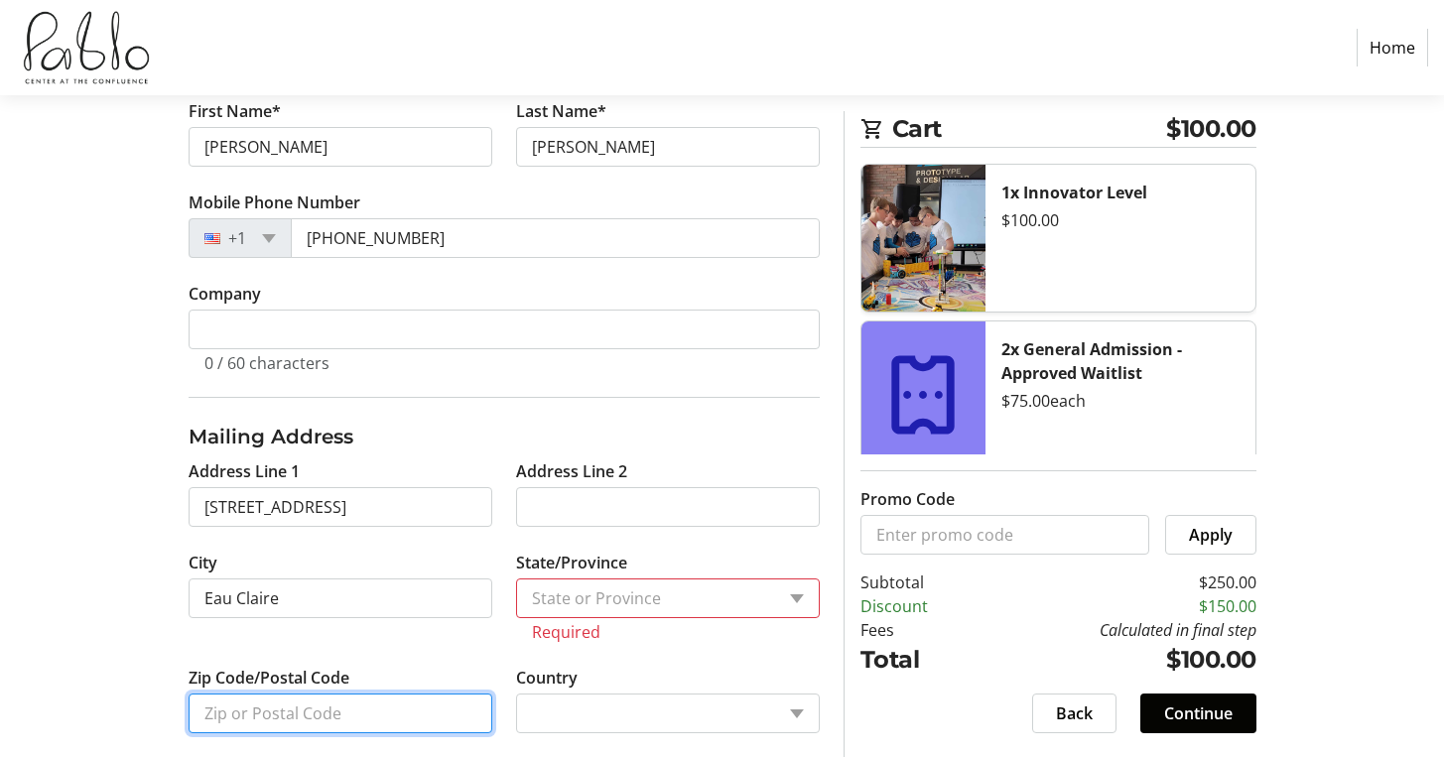
click at [383, 678] on tr-form-field "Zip Code/Postal Code" at bounding box center [340, 711] width 327 height 91
type input "54701"
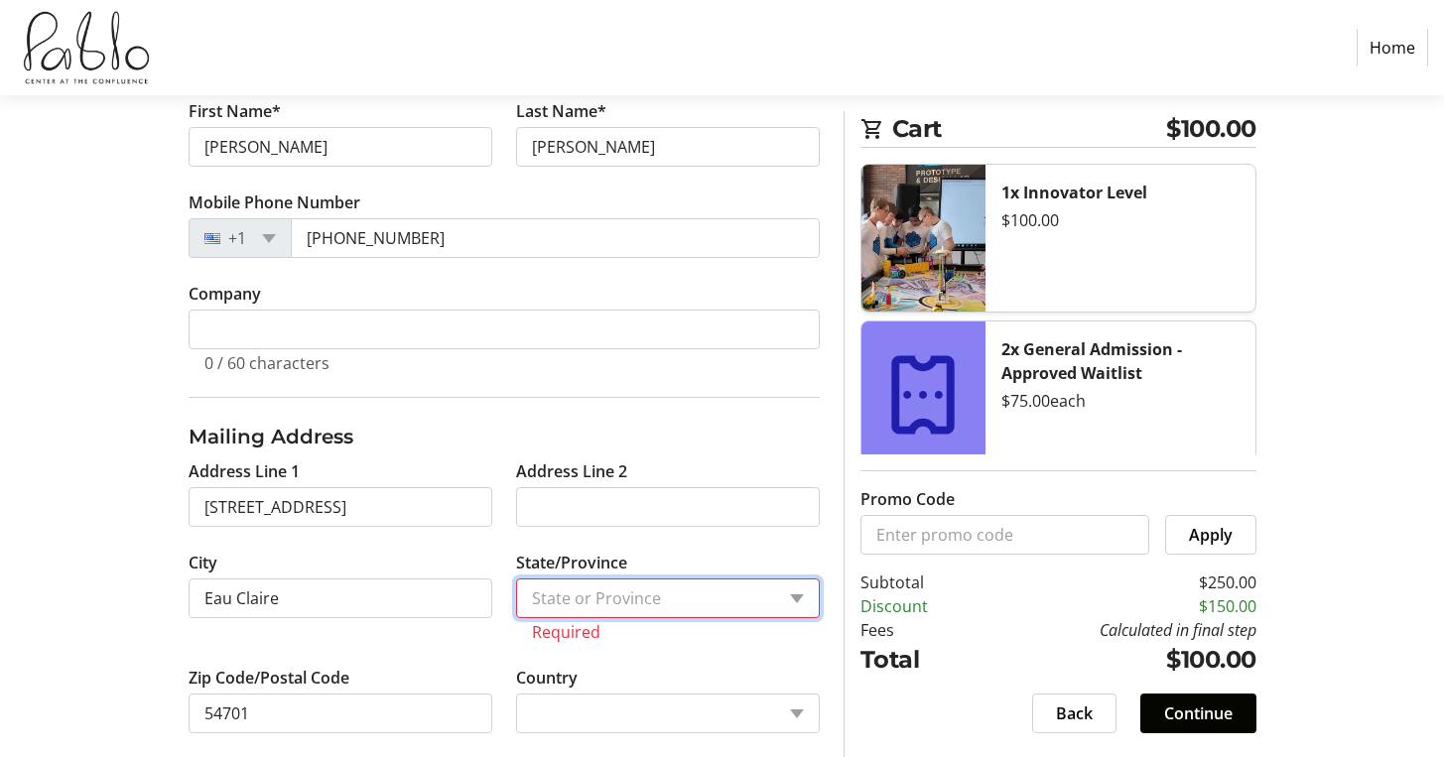
click at [756, 596] on select "State or Province State or Province" at bounding box center [668, 598] width 304 height 40
click at [516, 578] on select "State or Province State or Province" at bounding box center [668, 598] width 304 height 40
click at [717, 595] on select "State or Province State or Province" at bounding box center [668, 598] width 304 height 40
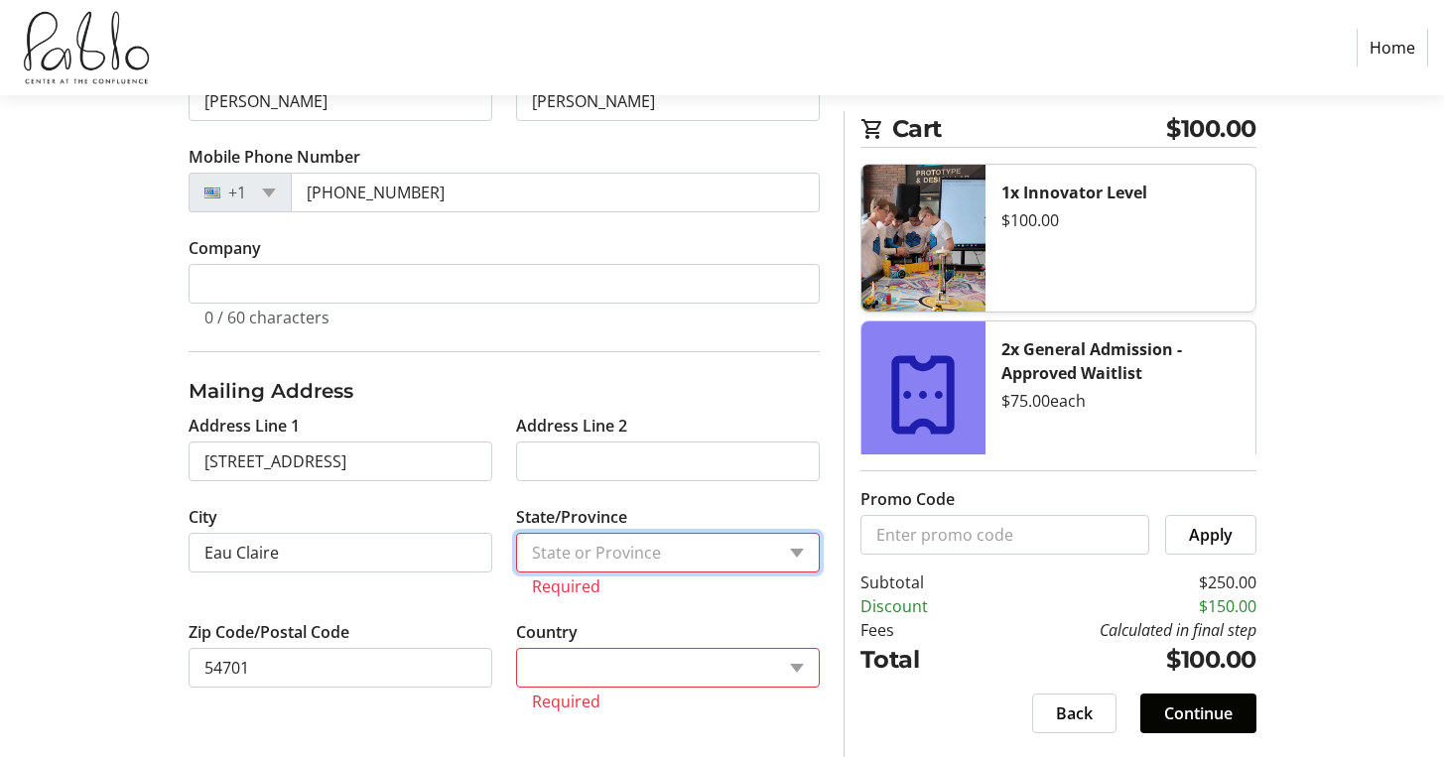
scroll to position [539, 0]
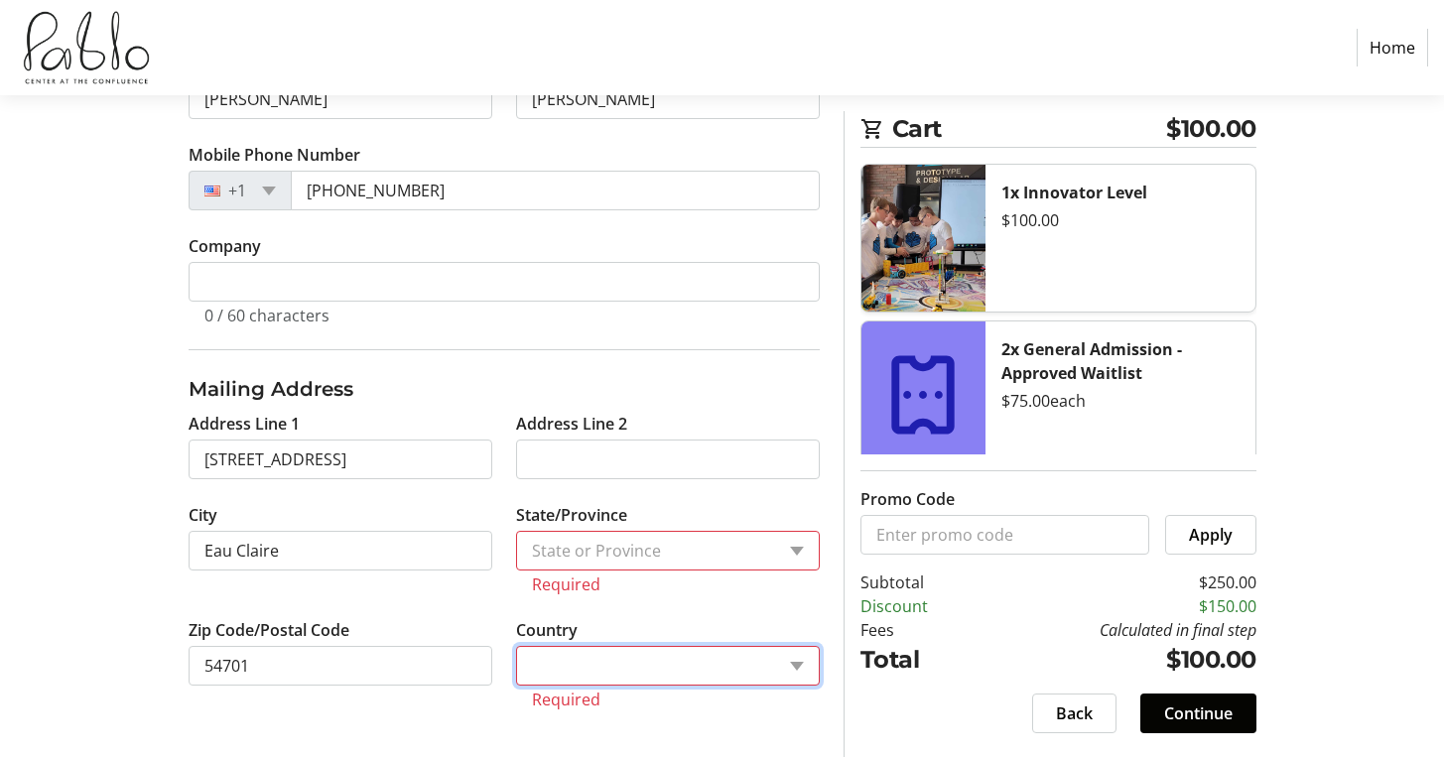
click at [679, 665] on select "Country Country Afghanistan Åland Islands Albania Algeria American Samoa Andorr…" at bounding box center [668, 666] width 304 height 40
select select "US"
click at [516, 670] on select "Country Country Afghanistan Åland Islands Albania Algeria American Samoa Andorr…" at bounding box center [668, 666] width 304 height 40
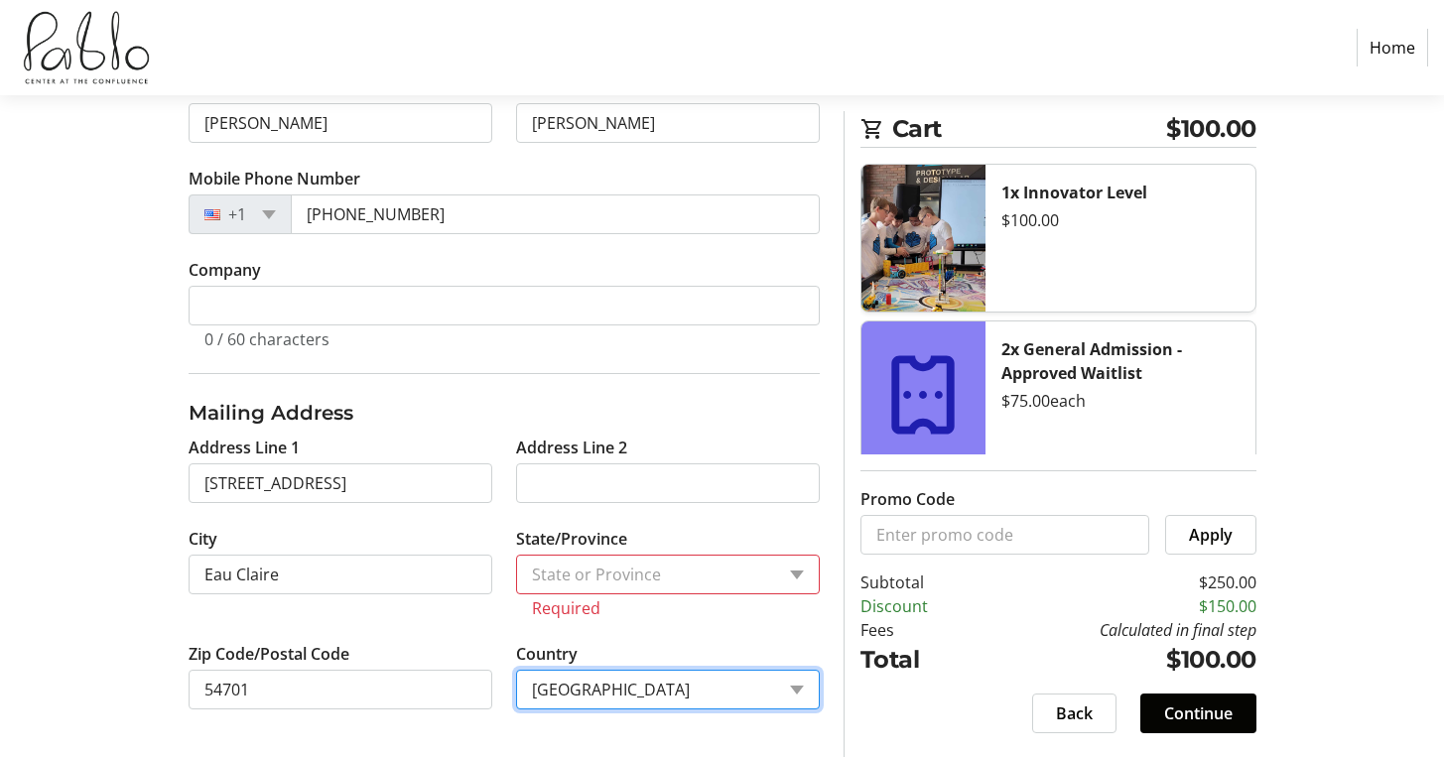
scroll to position [515, 0]
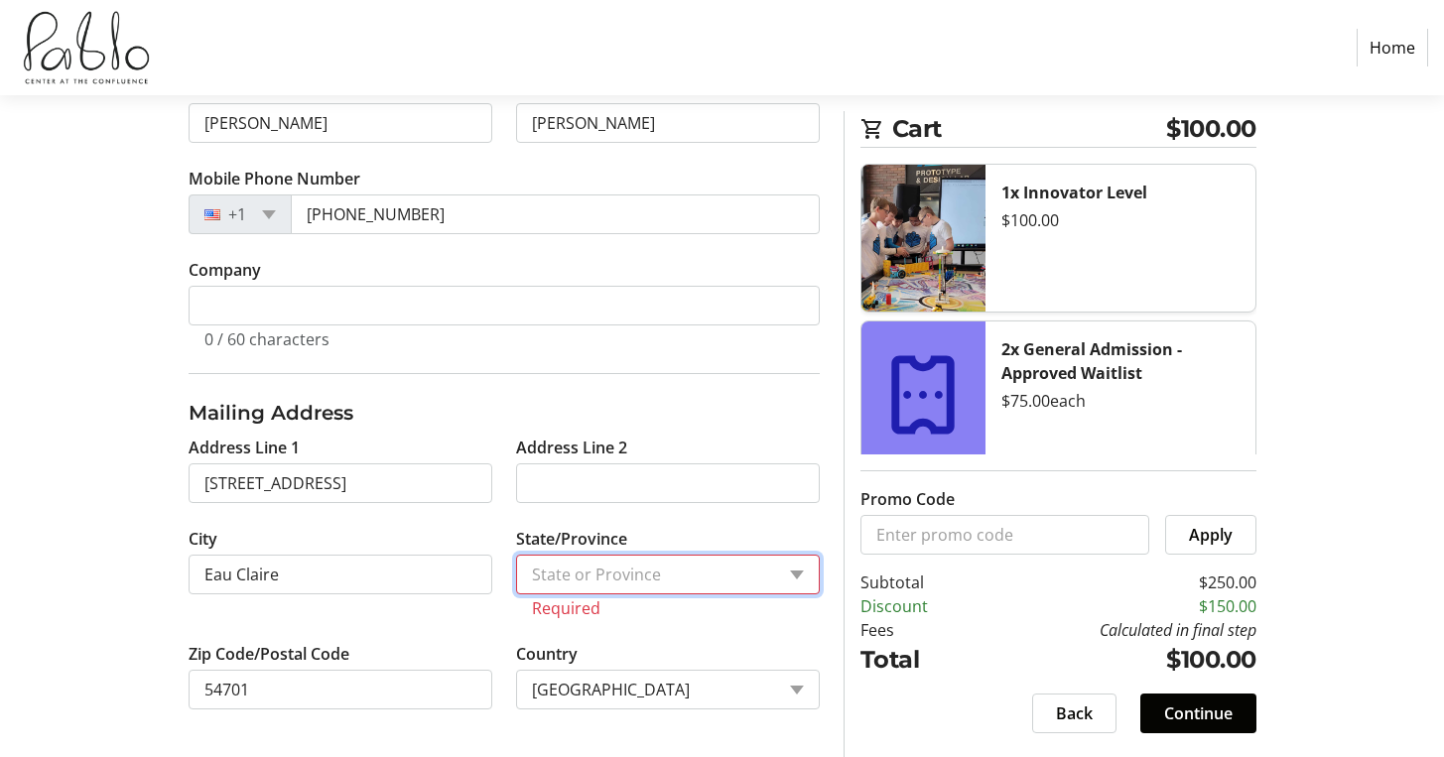
click at [642, 564] on select "State or Province State or Province District of Columbia American Samoa Guam No…" at bounding box center [668, 575] width 304 height 40
select select "WI"
click at [516, 578] on select "State or Province State or Province District of Columbia American Samoa Guam No…" at bounding box center [668, 575] width 304 height 40
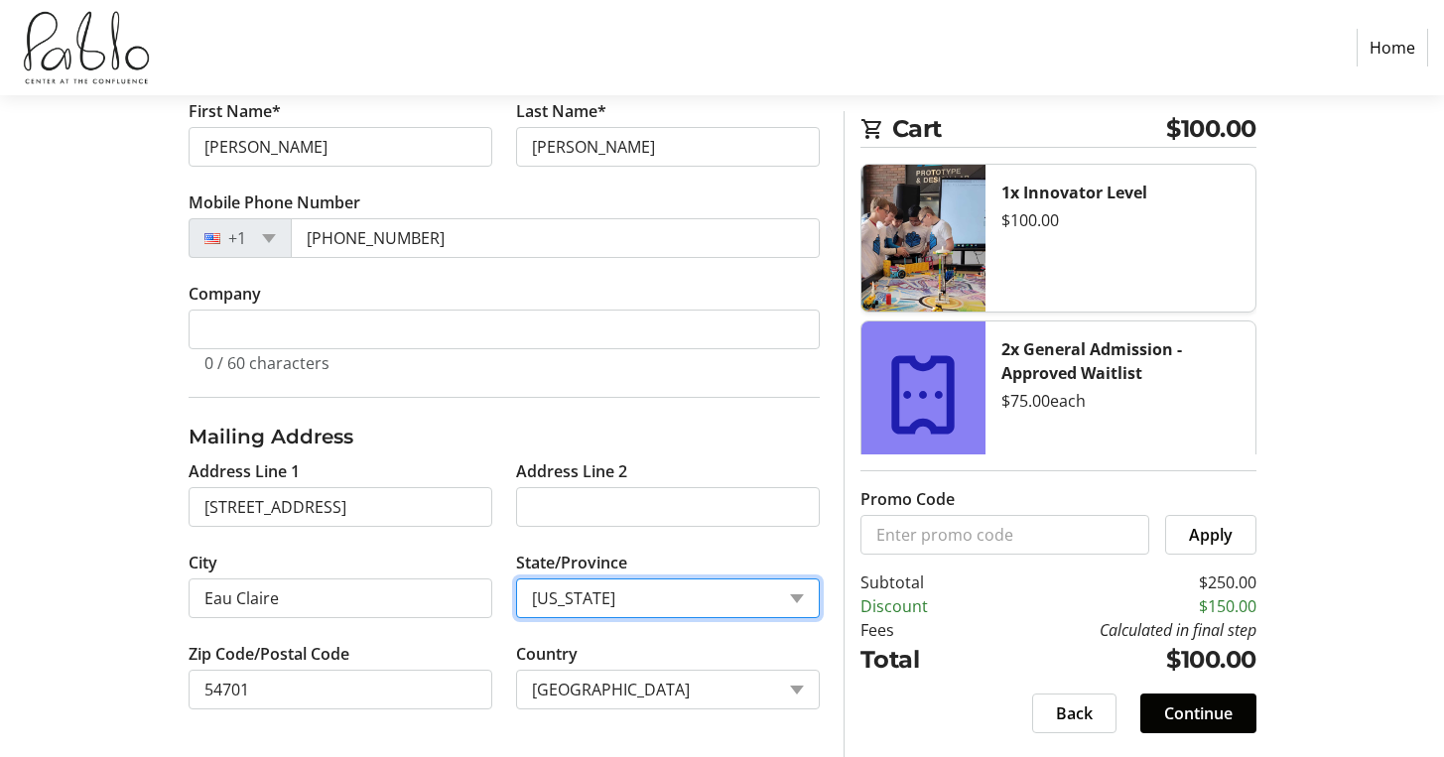
scroll to position [491, 0]
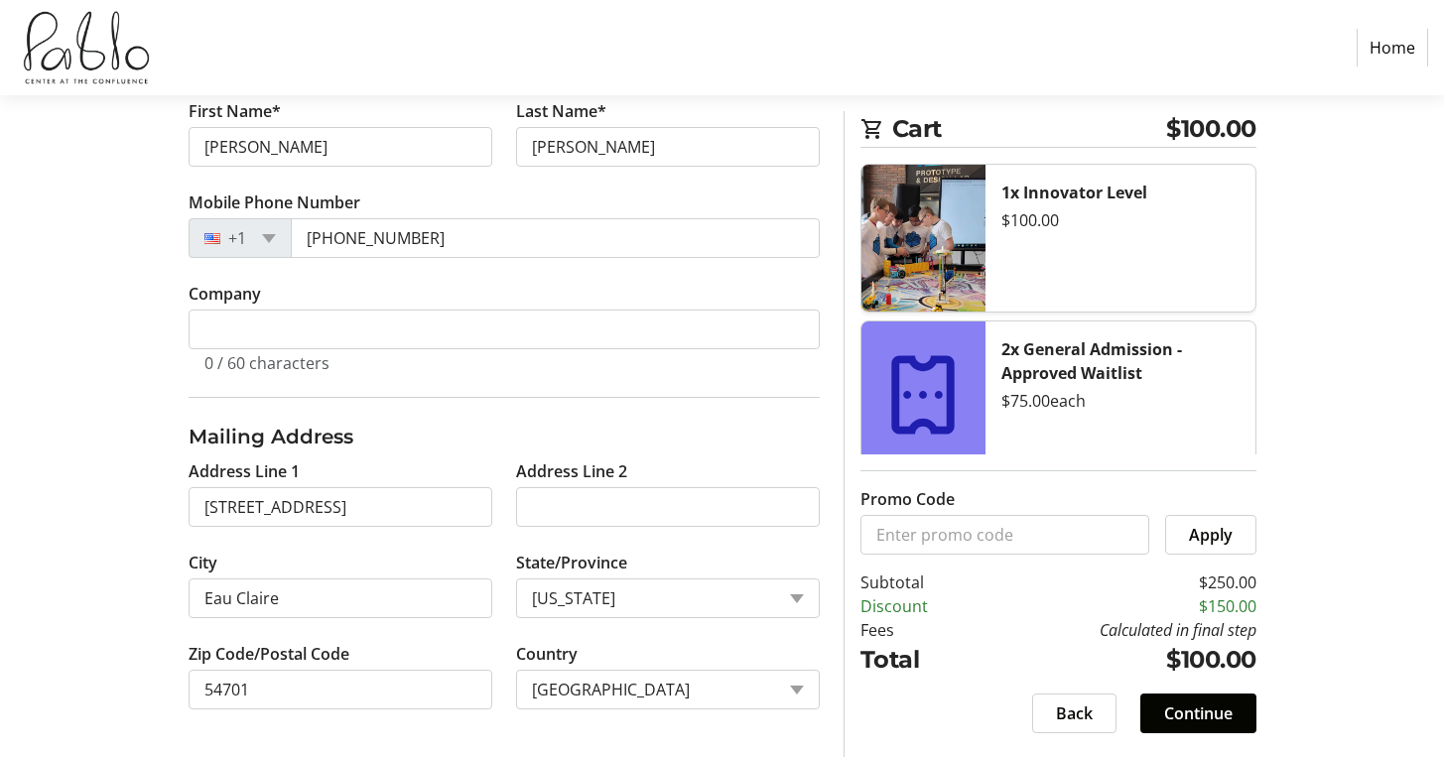
click at [818, 647] on tr-form-field "Country Country Country Afghanistan Åland Islands Albania Algeria American Samo…" at bounding box center [668, 687] width 304 height 91
click at [1191, 704] on span "Continue" at bounding box center [1198, 714] width 68 height 24
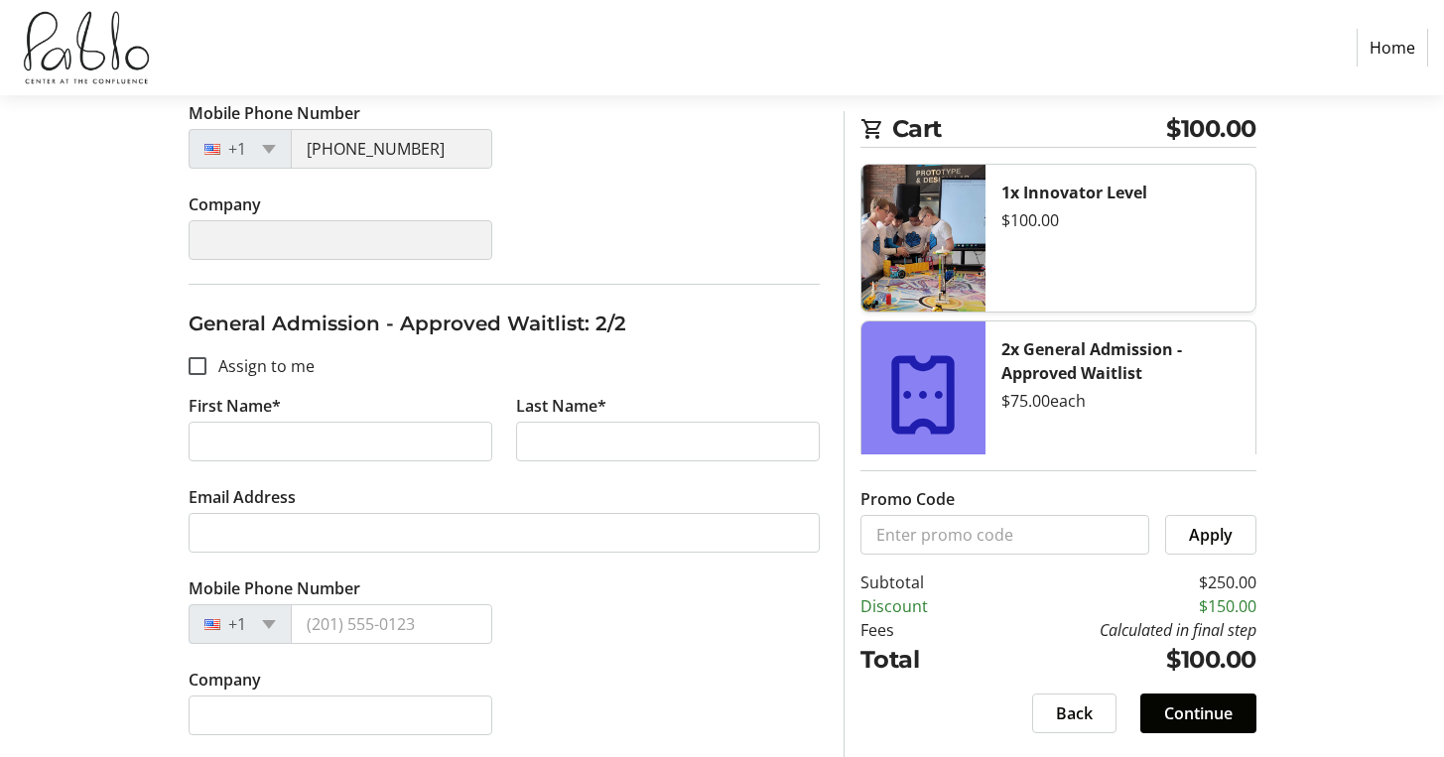
scroll to position [632, 0]
click at [233, 436] on input "First Name*" at bounding box center [341, 440] width 304 height 40
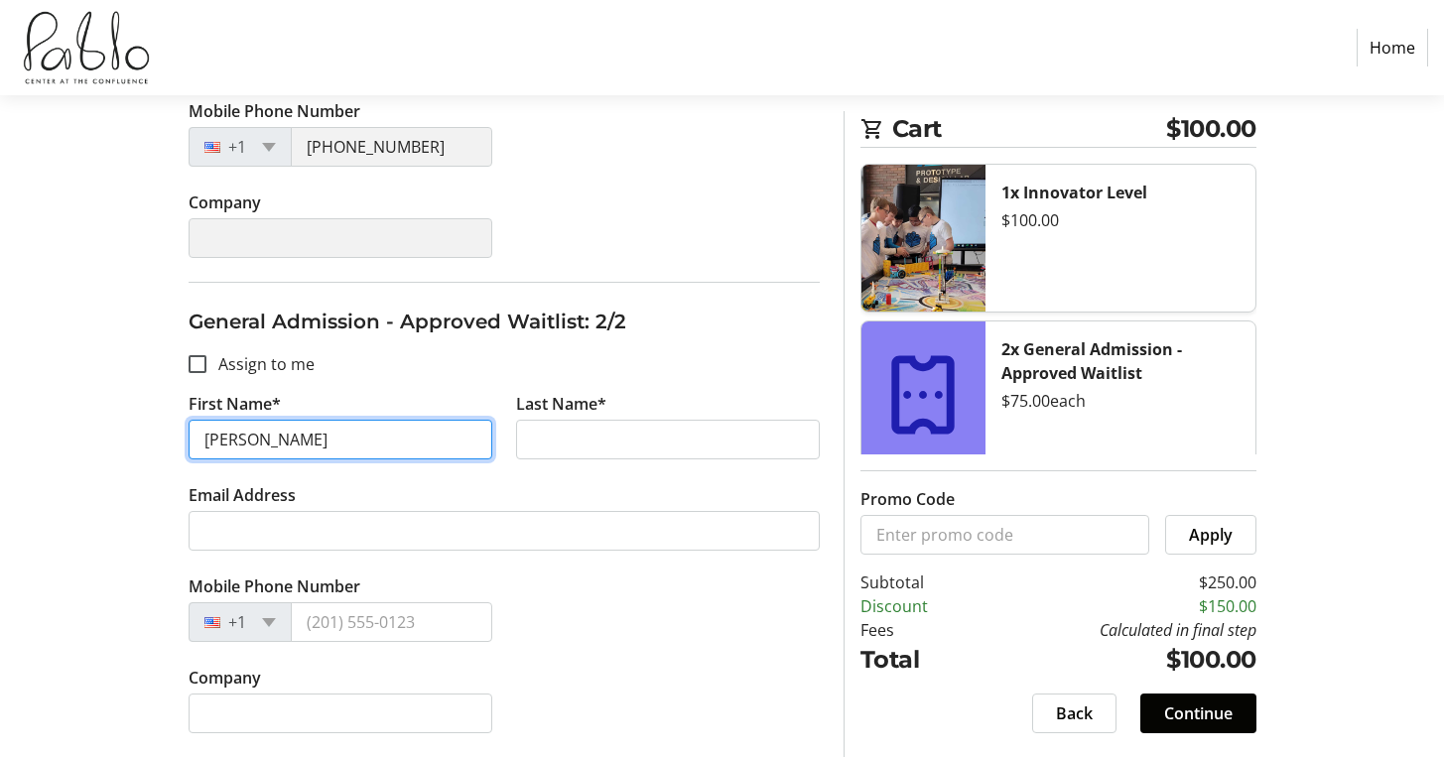
type input "Kate"
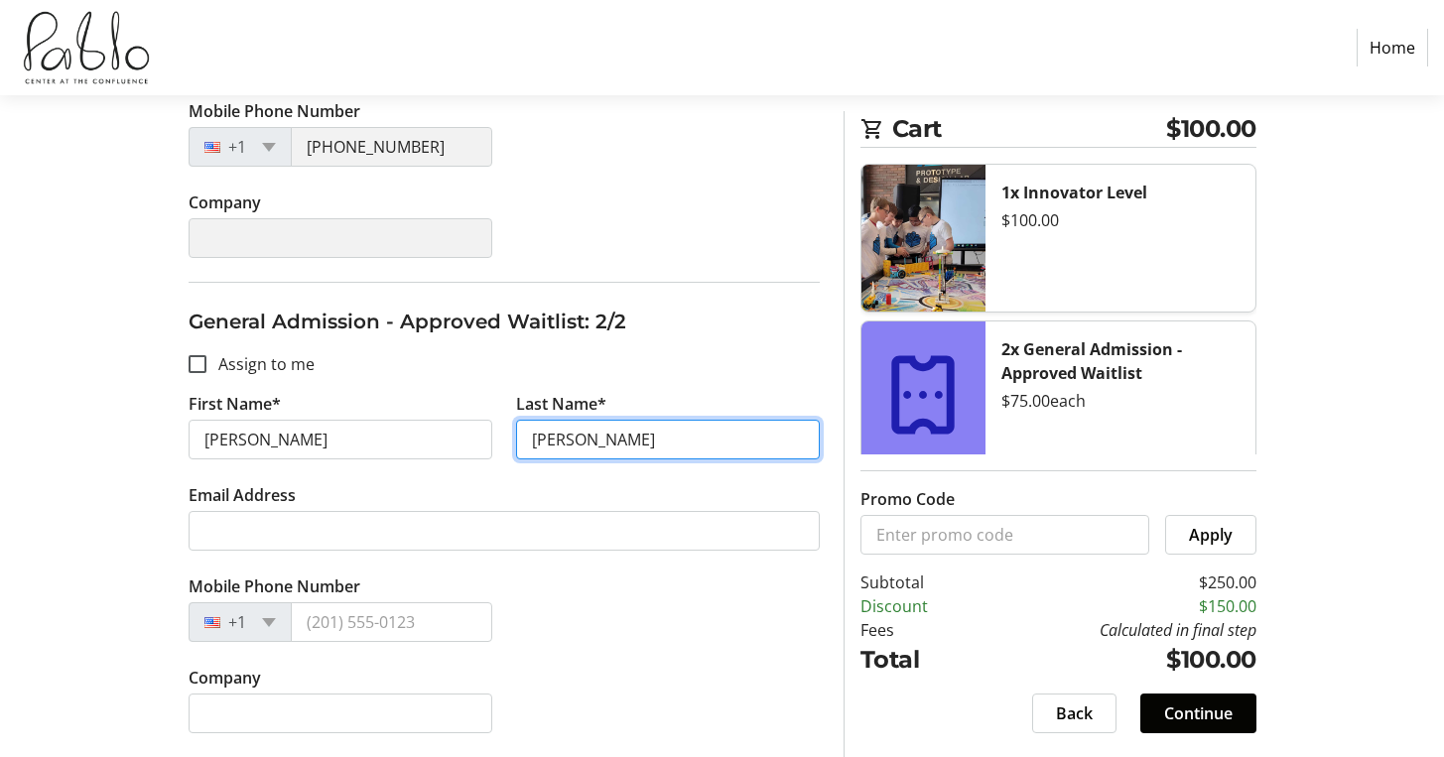
type input "Lee"
click at [1201, 710] on span "Continue" at bounding box center [1198, 714] width 68 height 24
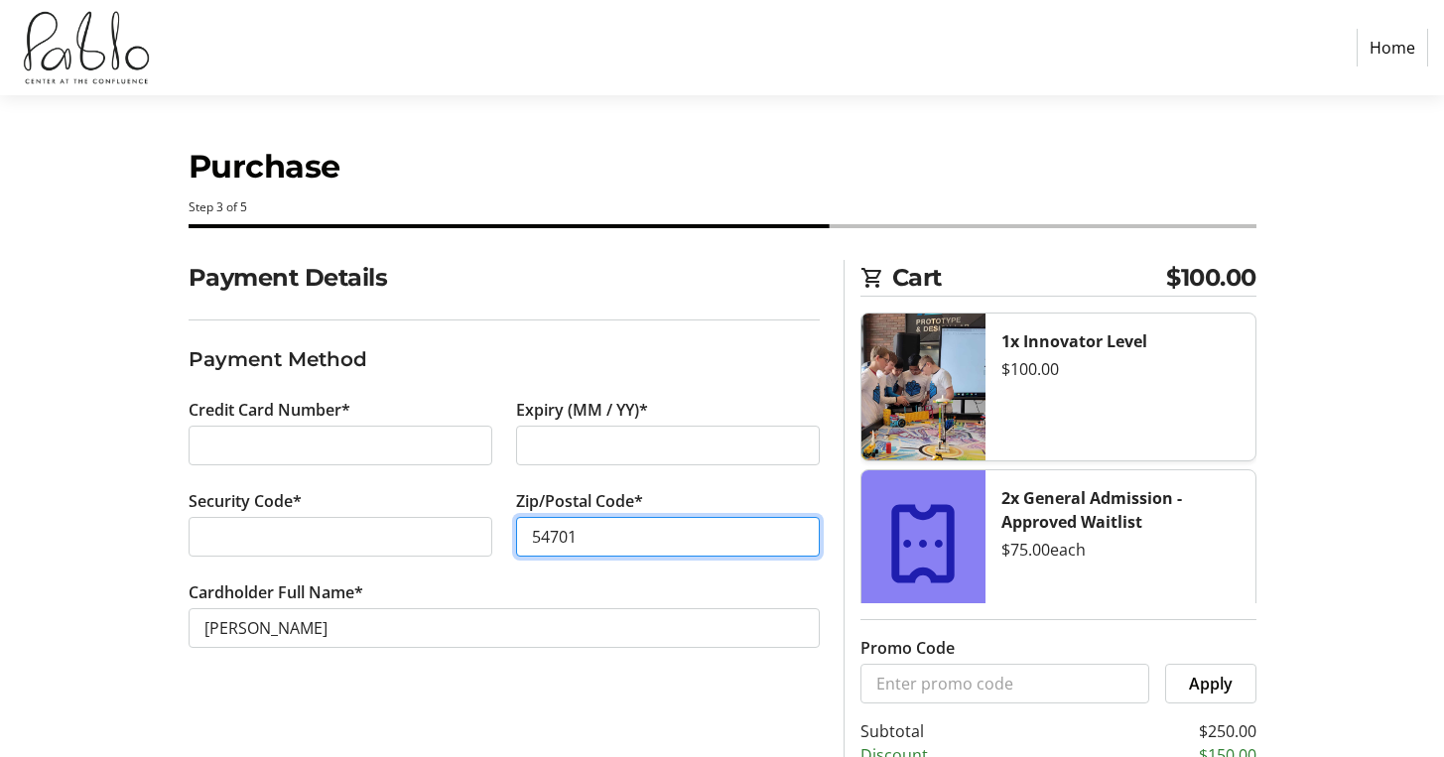
type input "54701"
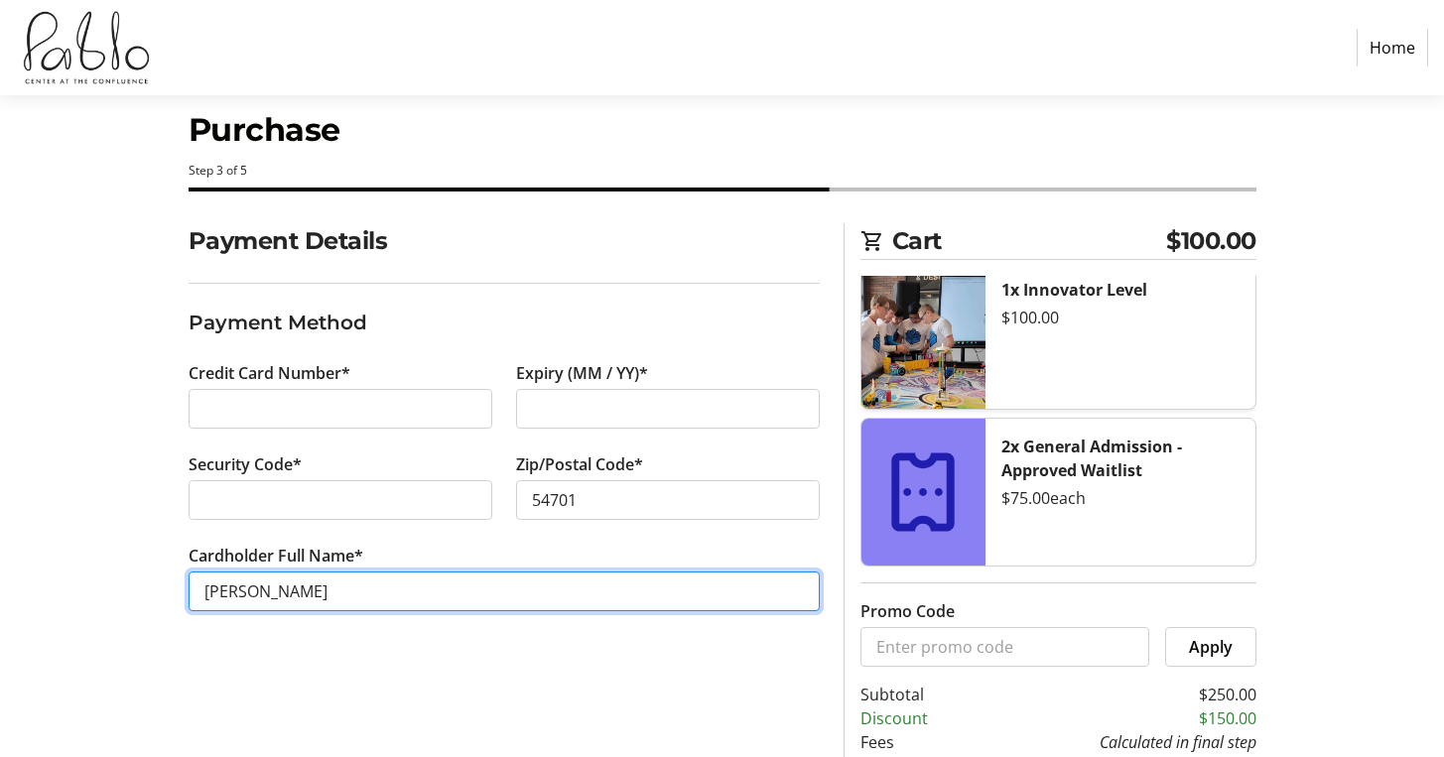
scroll to position [149, 0]
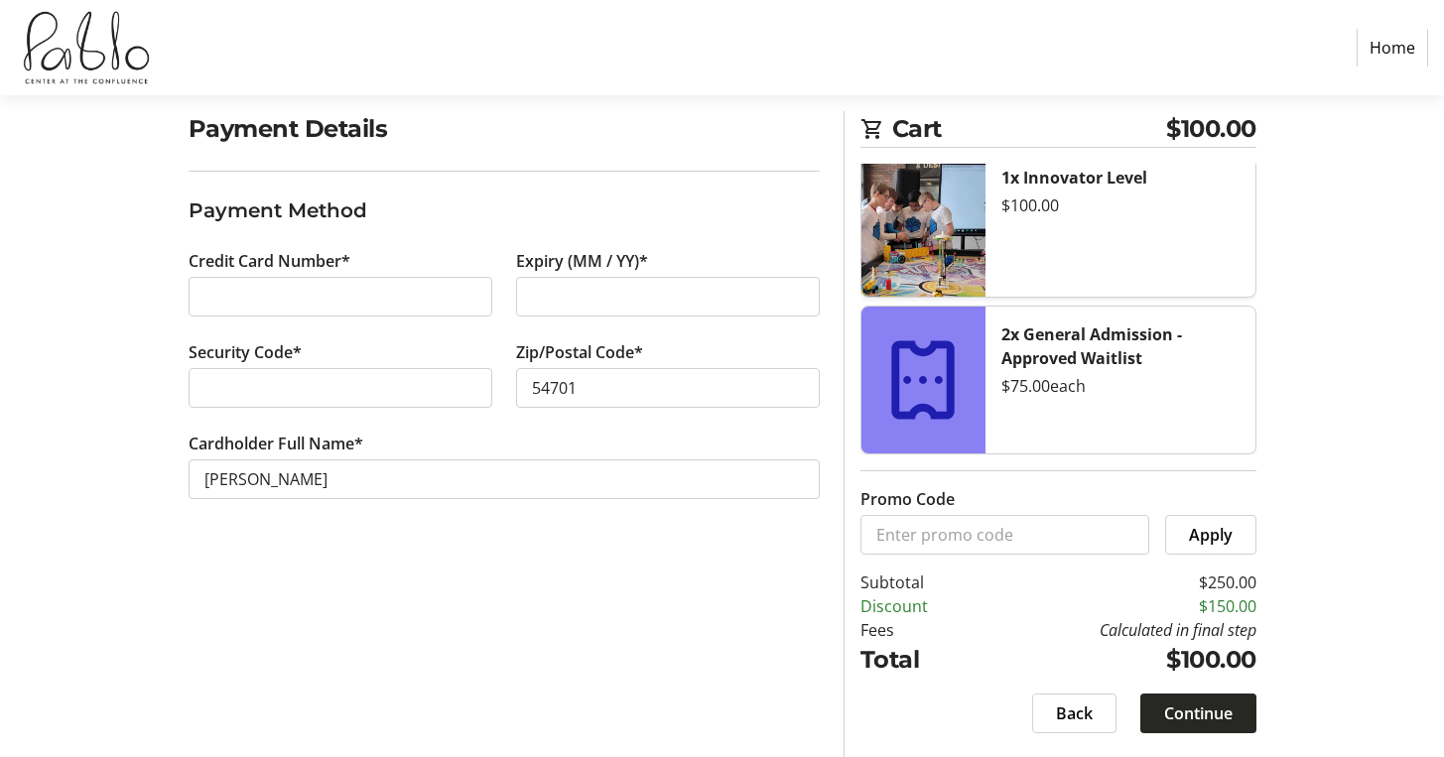
click at [1217, 723] on span "Continue" at bounding box center [1198, 714] width 68 height 24
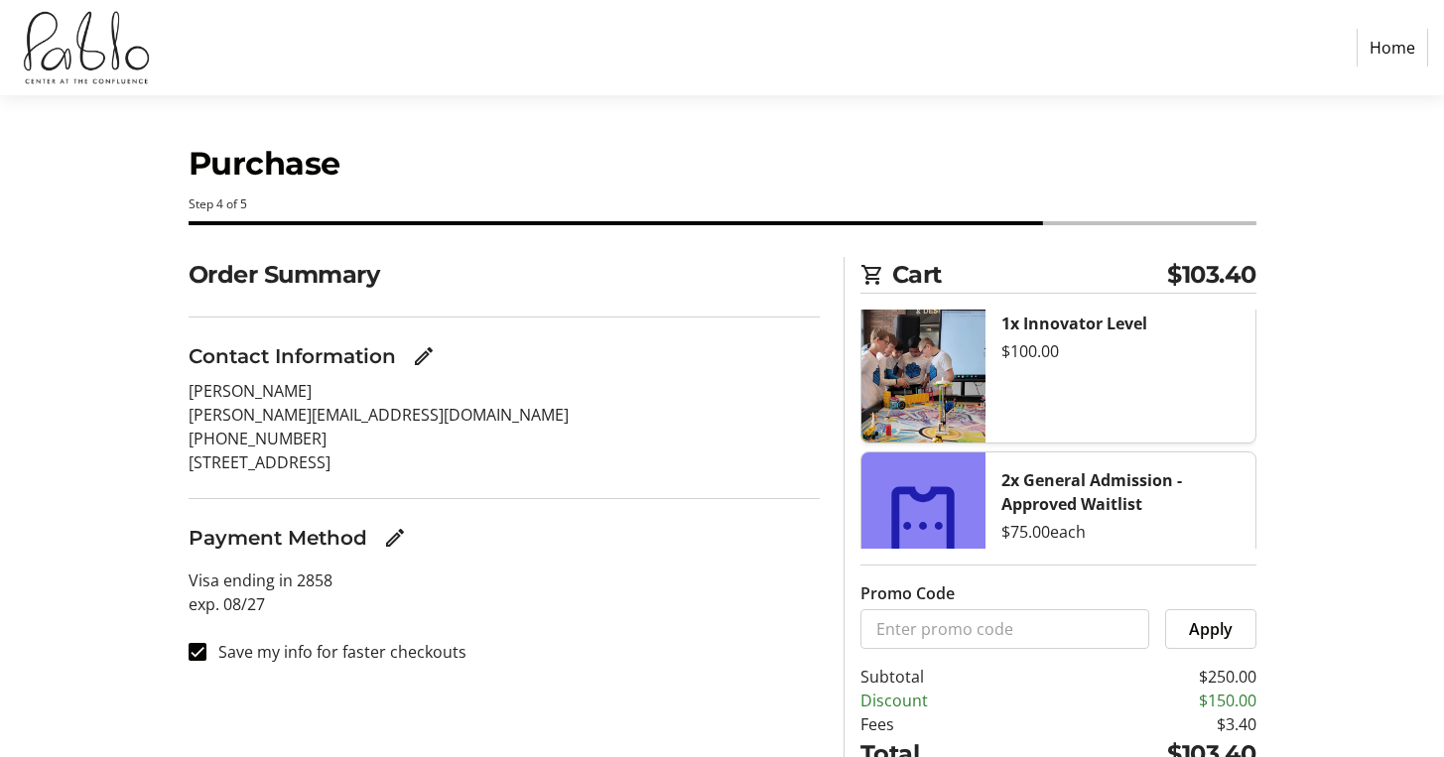
scroll to position [149, 0]
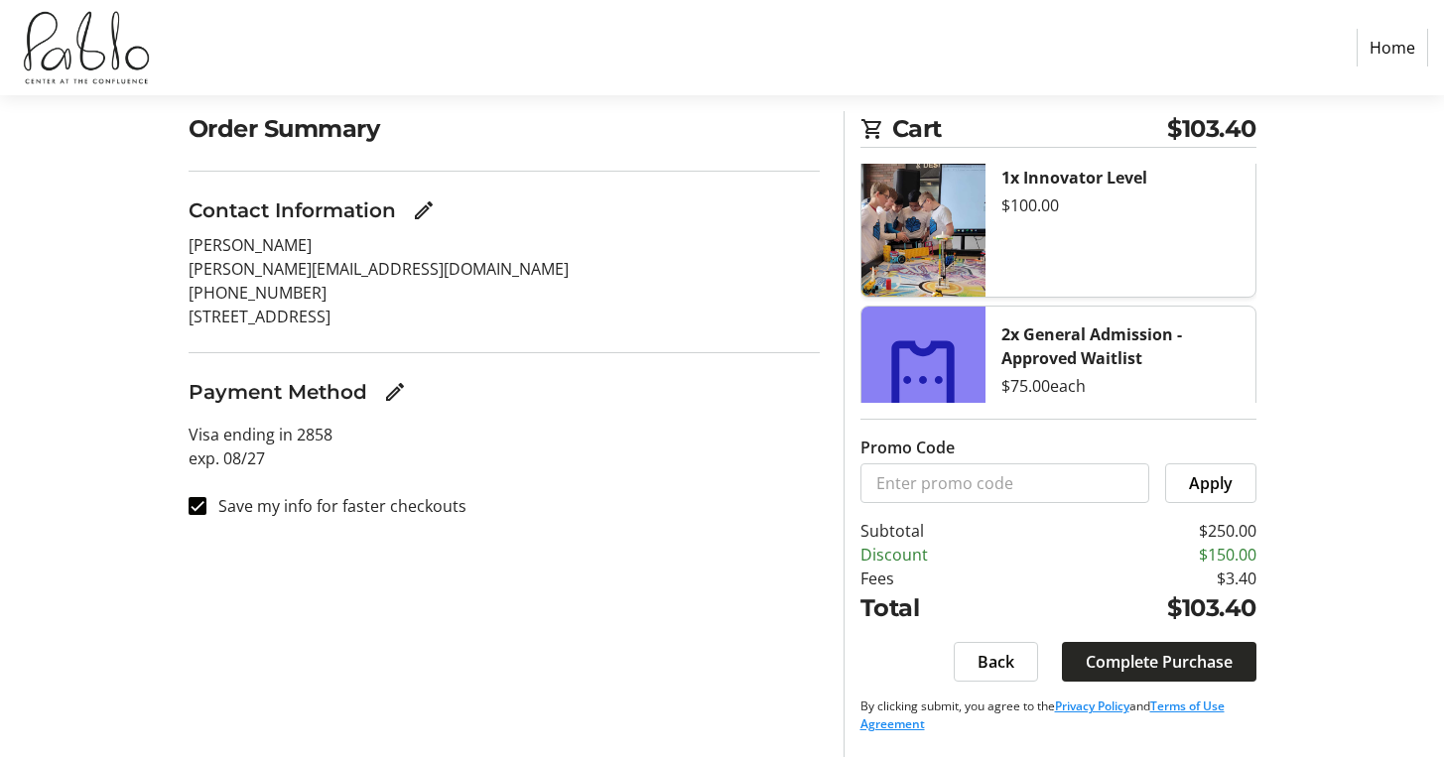
click at [1193, 660] on span "Complete Purchase" at bounding box center [1159, 662] width 147 height 24
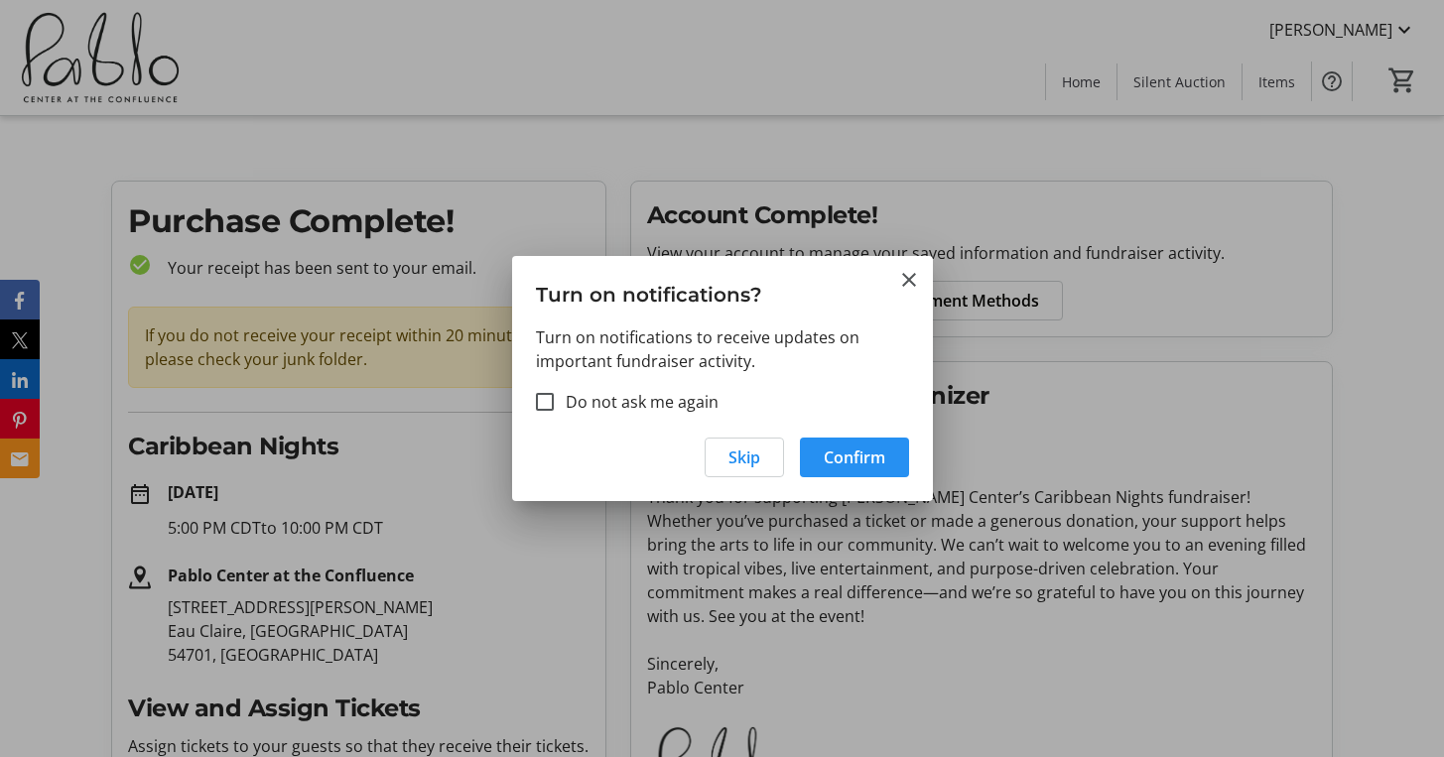
click at [883, 466] on span "Confirm" at bounding box center [855, 458] width 62 height 24
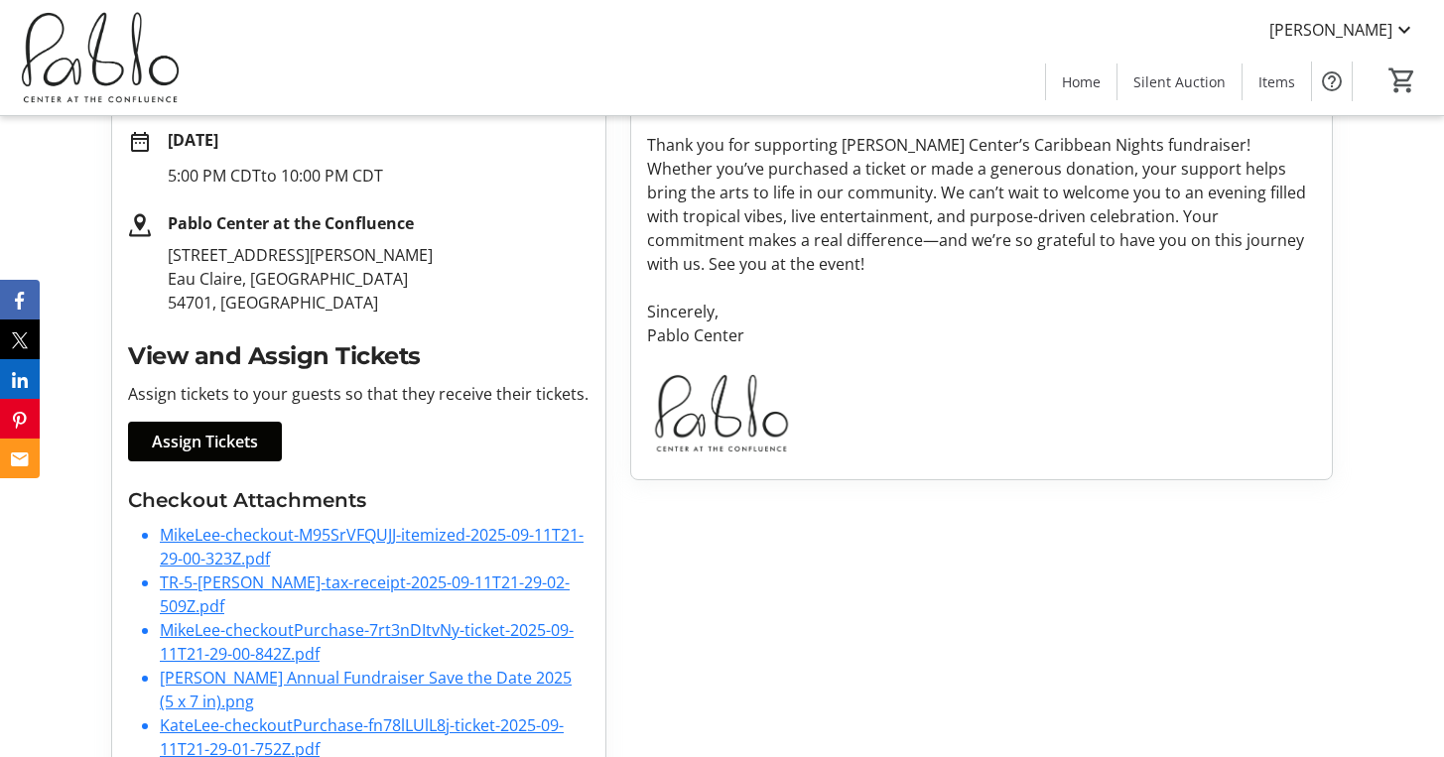
scroll to position [357, 0]
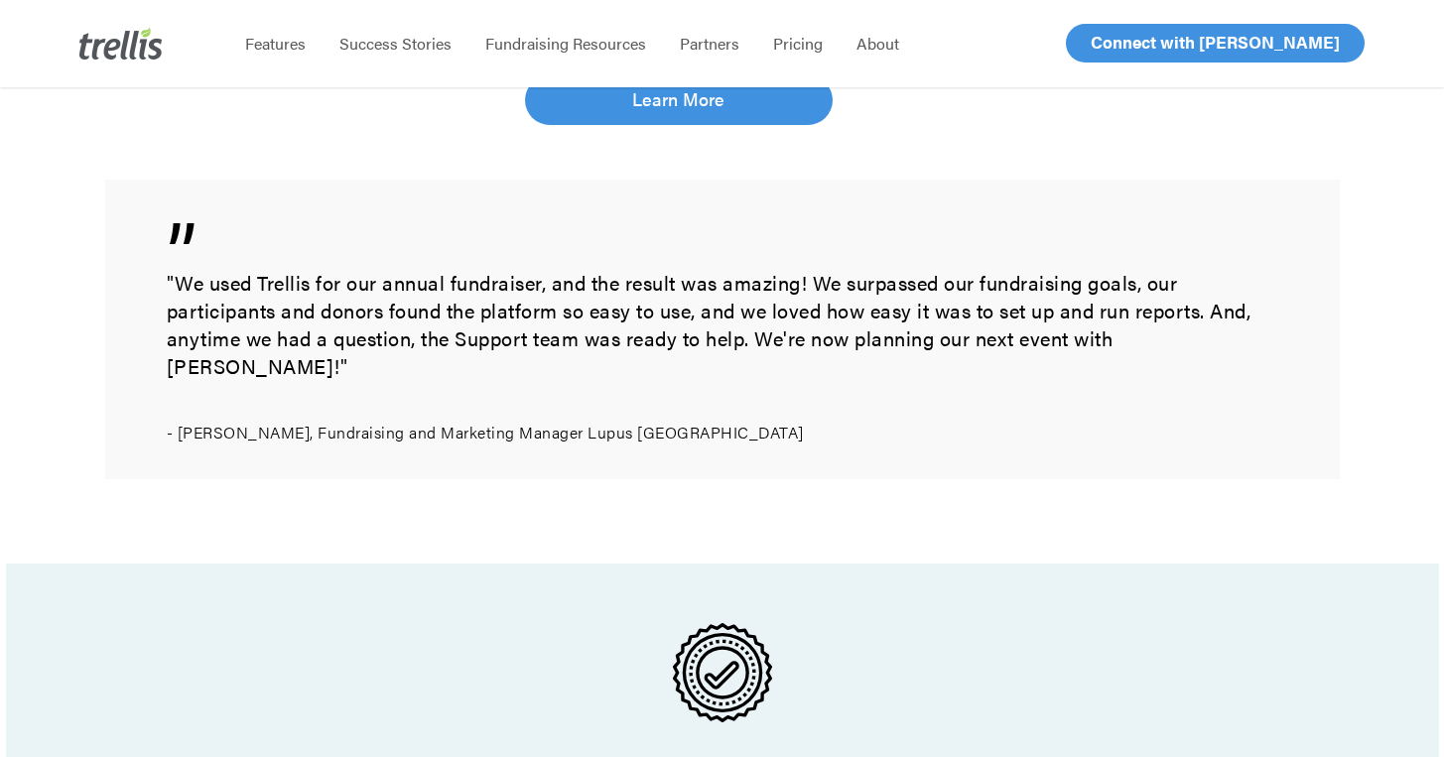
scroll to position [1653, 0]
